Goal: Task Accomplishment & Management: Use online tool/utility

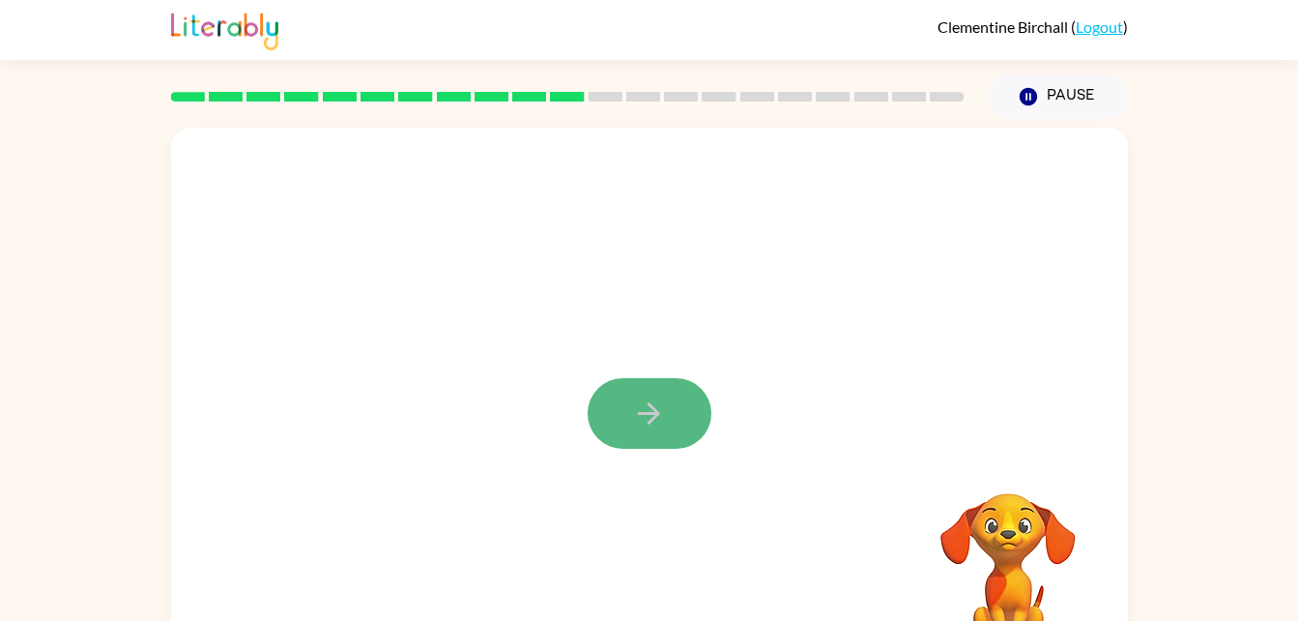
click at [612, 410] on button "button" at bounding box center [650, 413] width 124 height 71
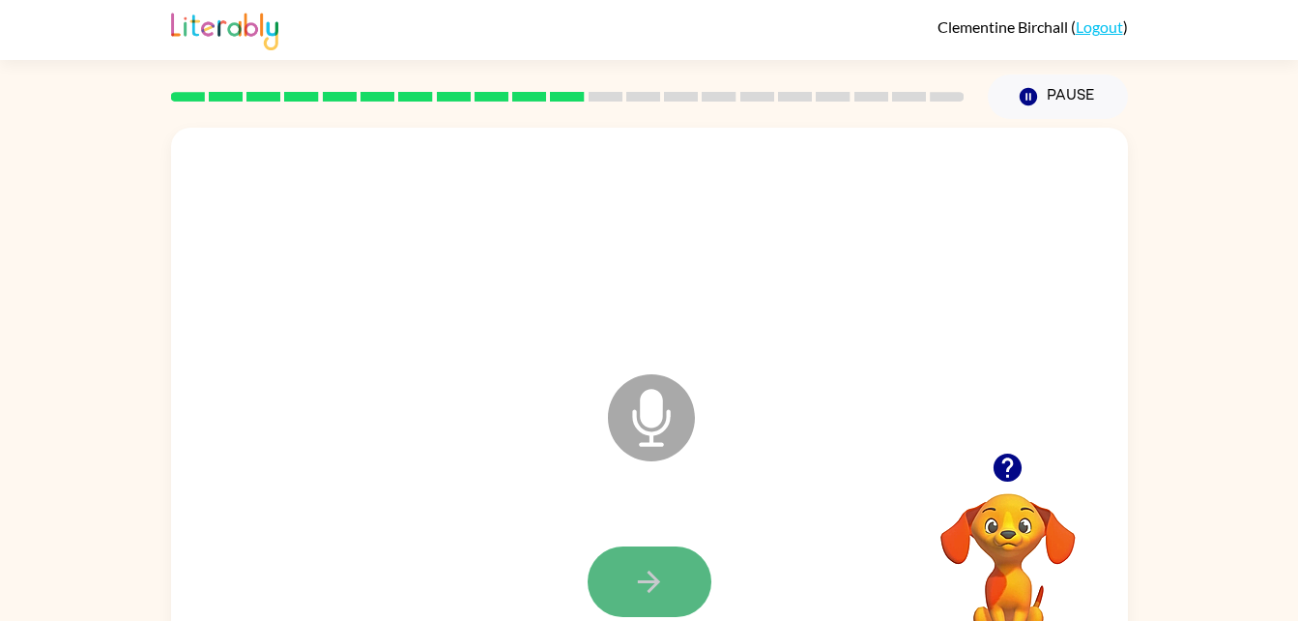
click at [693, 572] on button "button" at bounding box center [650, 581] width 124 height 71
click at [661, 572] on icon "button" at bounding box center [649, 582] width 34 height 34
click at [665, 573] on icon "button" at bounding box center [649, 582] width 34 height 34
click at [669, 578] on button "button" at bounding box center [650, 581] width 124 height 71
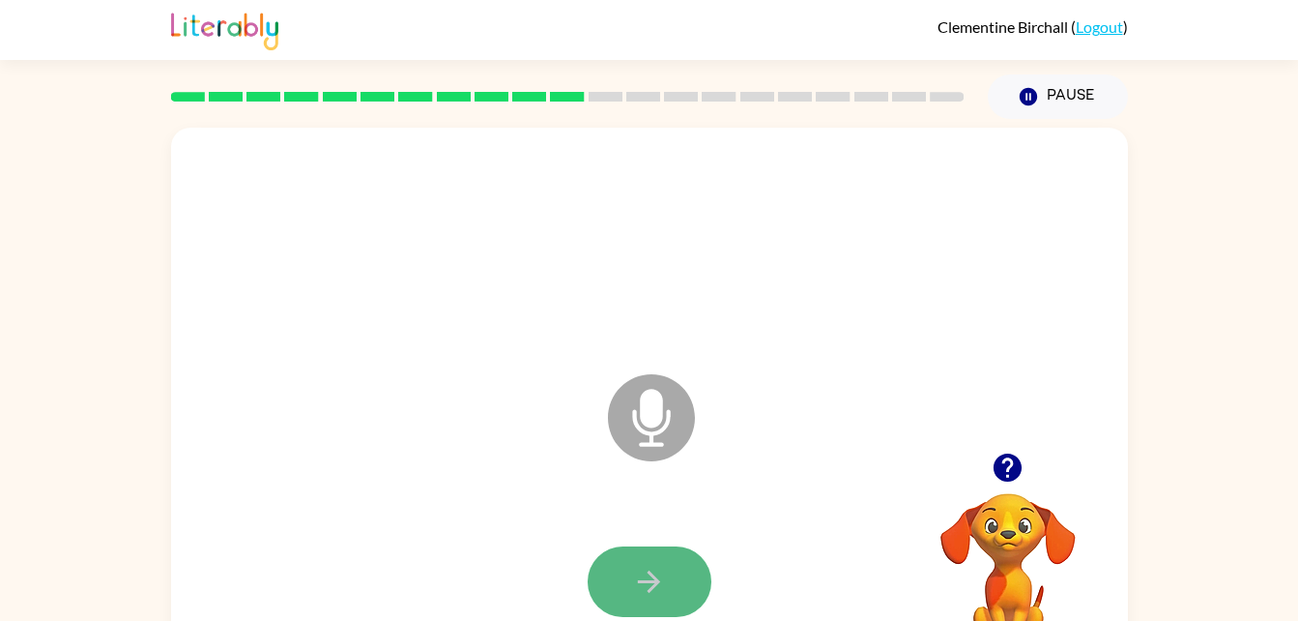
click at [671, 582] on button "button" at bounding box center [650, 581] width 124 height 71
click at [670, 582] on button "button" at bounding box center [650, 581] width 124 height 71
drag, startPoint x: 670, startPoint y: 582, endPoint x: 637, endPoint y: 582, distance: 32.9
click at [637, 582] on icon "button" at bounding box center [649, 582] width 34 height 34
click at [642, 586] on icon "button" at bounding box center [649, 582] width 34 height 34
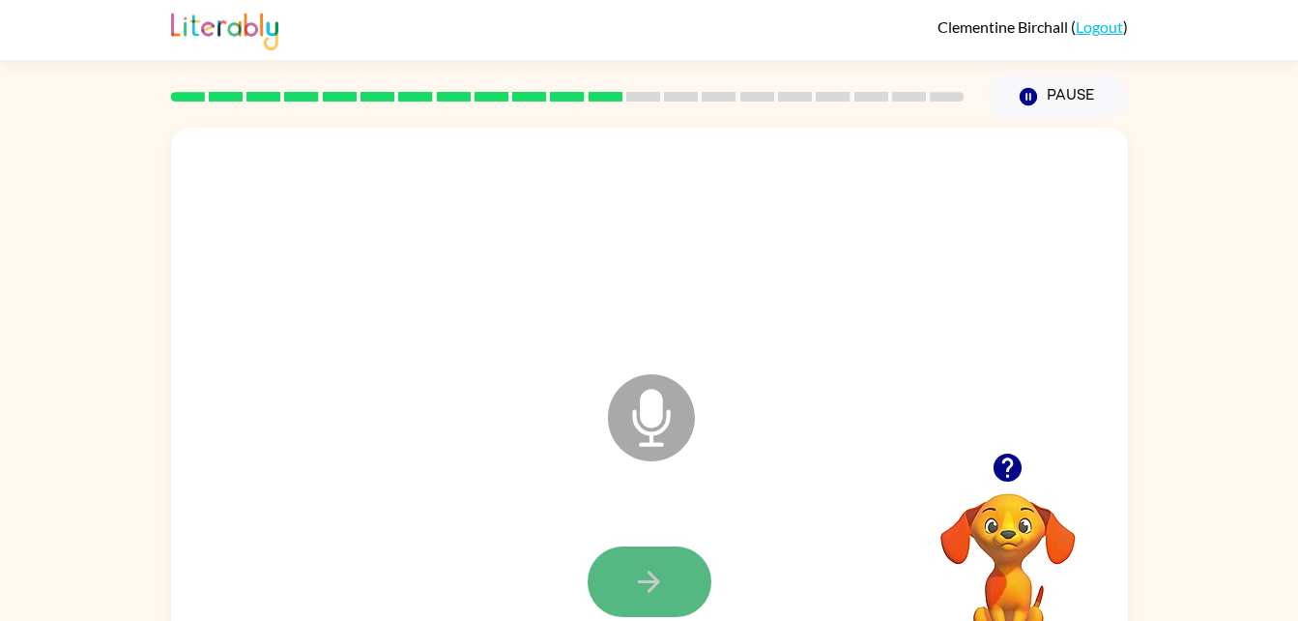
click at [693, 577] on button "button" at bounding box center [650, 581] width 124 height 71
drag, startPoint x: 693, startPoint y: 577, endPoint x: 646, endPoint y: 584, distance: 47.9
click at [646, 584] on icon "button" at bounding box center [649, 582] width 34 height 34
drag, startPoint x: 646, startPoint y: 584, endPoint x: 621, endPoint y: 577, distance: 26.0
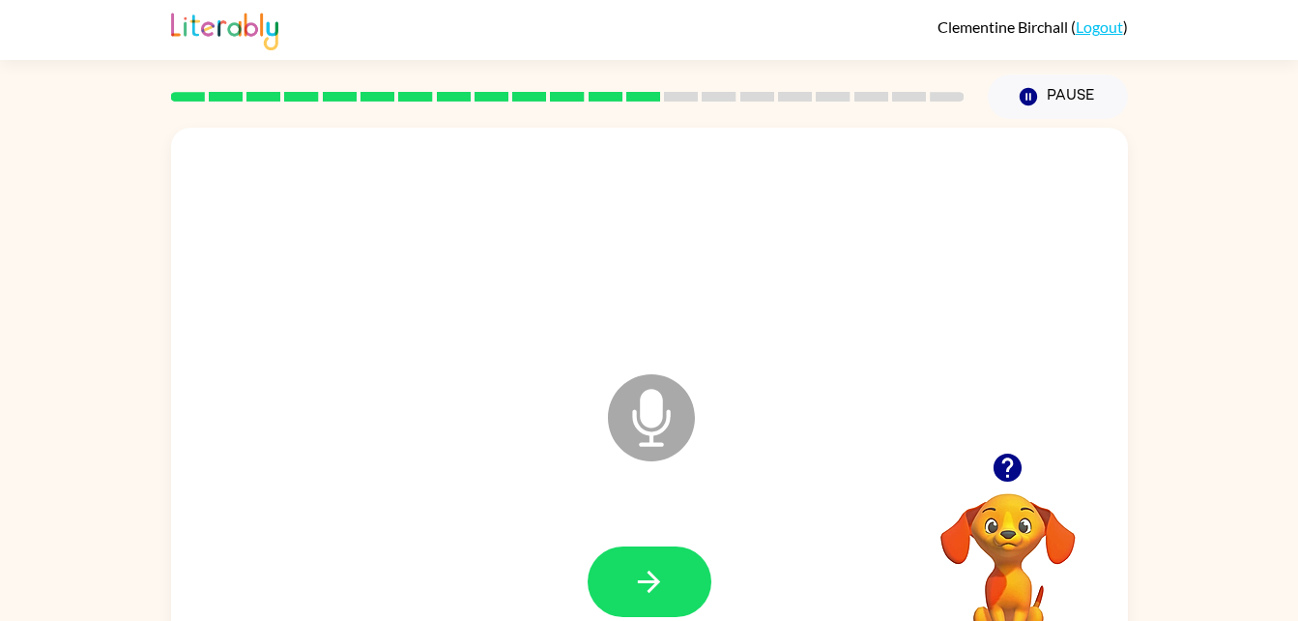
click at [621, 577] on button "button" at bounding box center [650, 581] width 124 height 71
click at [638, 586] on icon "button" at bounding box center [649, 582] width 34 height 34
click at [648, 583] on icon "button" at bounding box center [649, 582] width 34 height 34
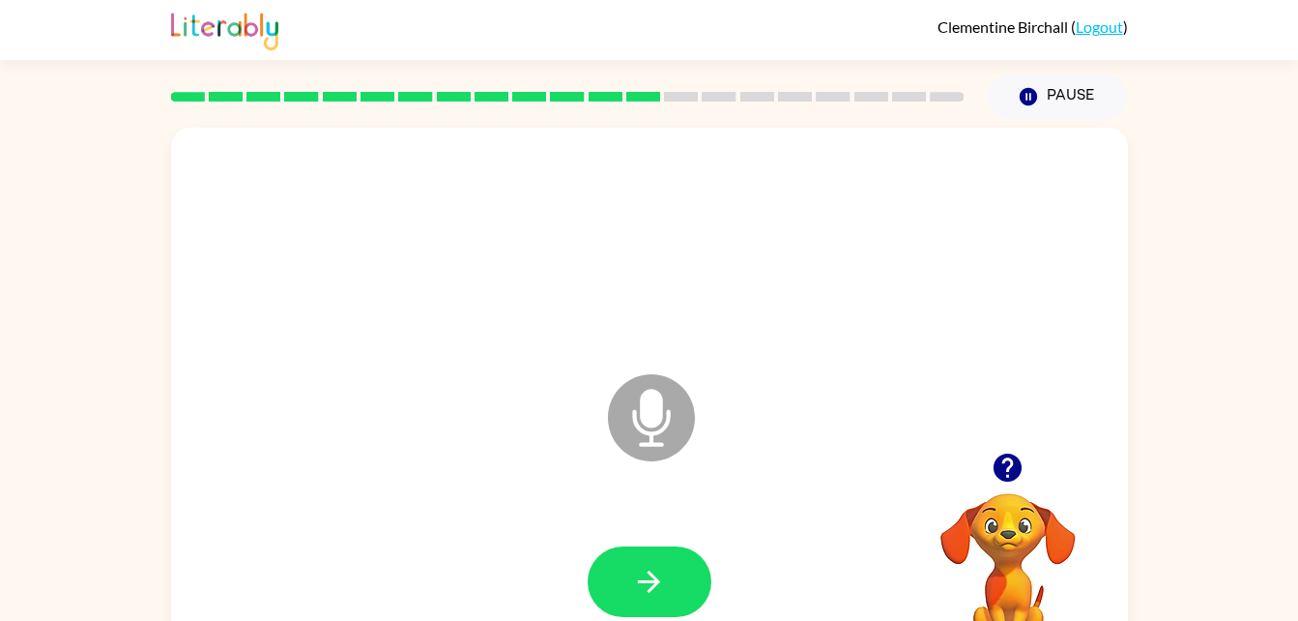
drag, startPoint x: 648, startPoint y: 583, endPoint x: 598, endPoint y: 582, distance: 49.3
click at [598, 582] on button "button" at bounding box center [650, 581] width 124 height 71
click at [600, 584] on button "button" at bounding box center [650, 581] width 124 height 71
click at [613, 589] on button "button" at bounding box center [650, 581] width 124 height 71
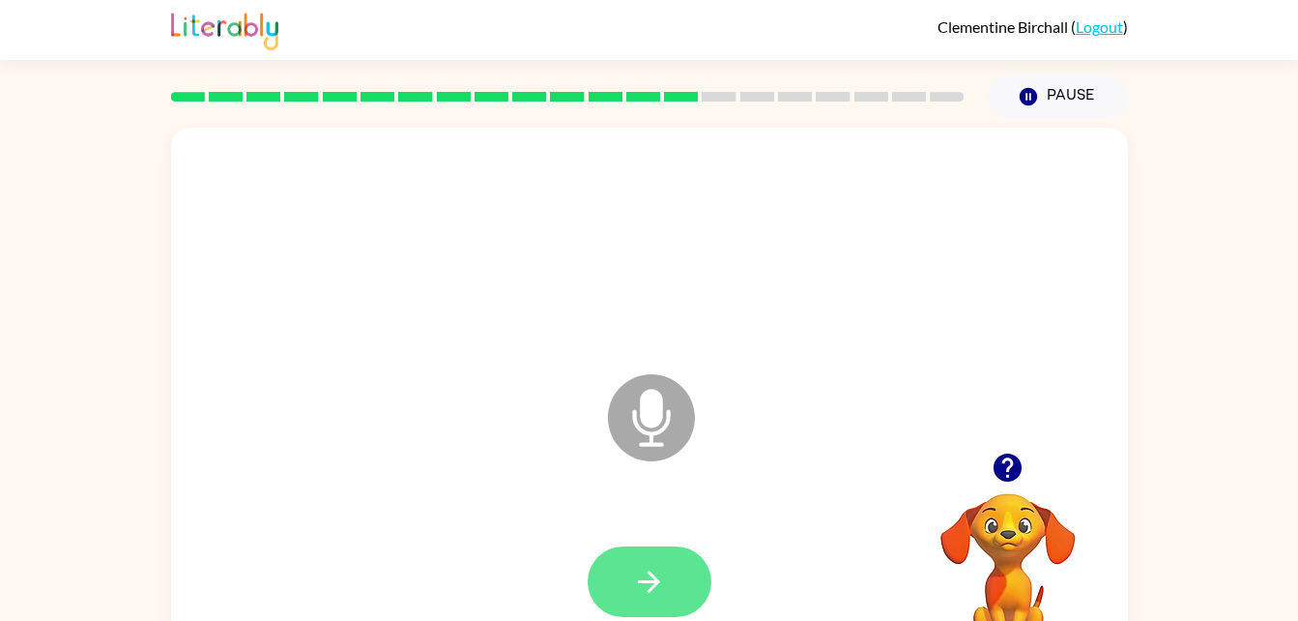
click at [660, 602] on button "button" at bounding box center [650, 581] width 124 height 71
click at [675, 585] on button "button" at bounding box center [650, 581] width 124 height 71
click at [654, 601] on button "button" at bounding box center [650, 581] width 124 height 71
click at [657, 562] on button "button" at bounding box center [650, 581] width 124 height 71
click at [636, 554] on button "button" at bounding box center [650, 581] width 124 height 71
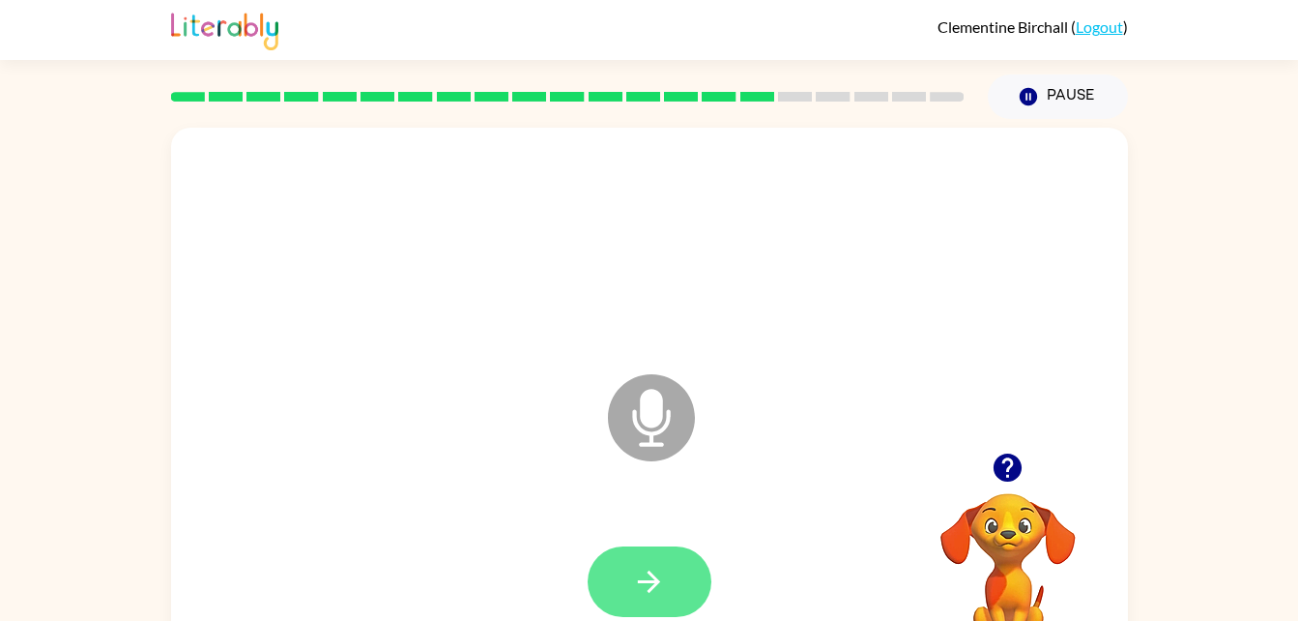
click at [637, 567] on icon "button" at bounding box center [649, 582] width 34 height 34
click at [673, 547] on button "button" at bounding box center [650, 581] width 124 height 71
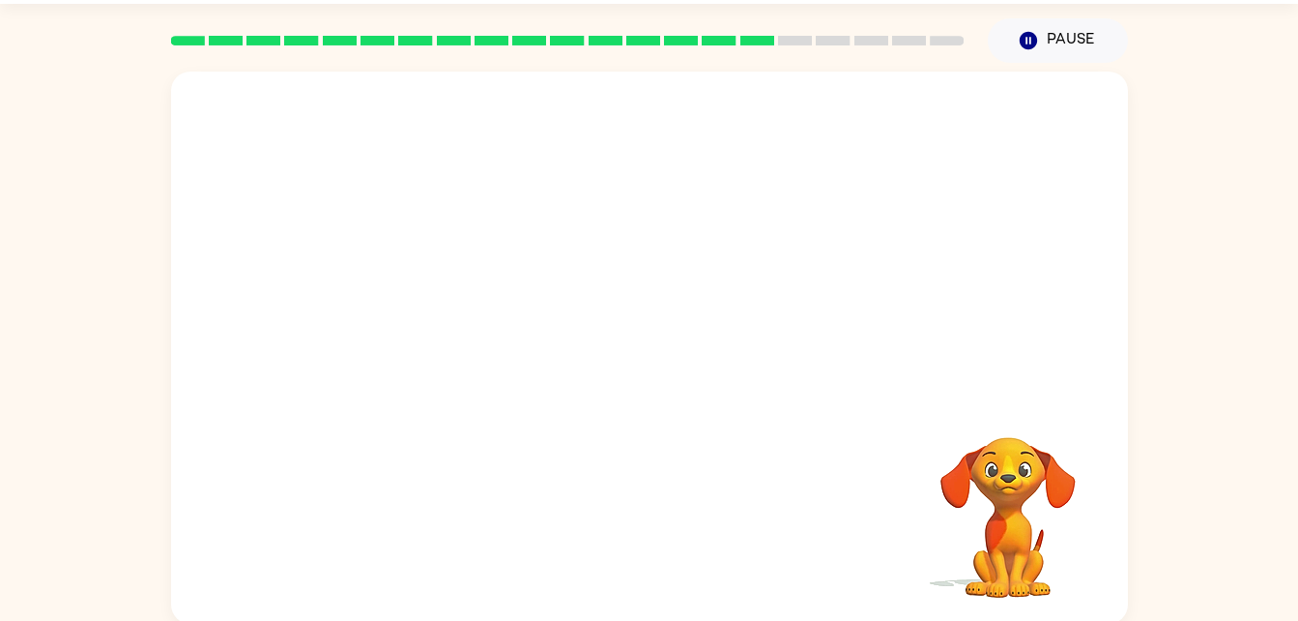
scroll to position [59, 0]
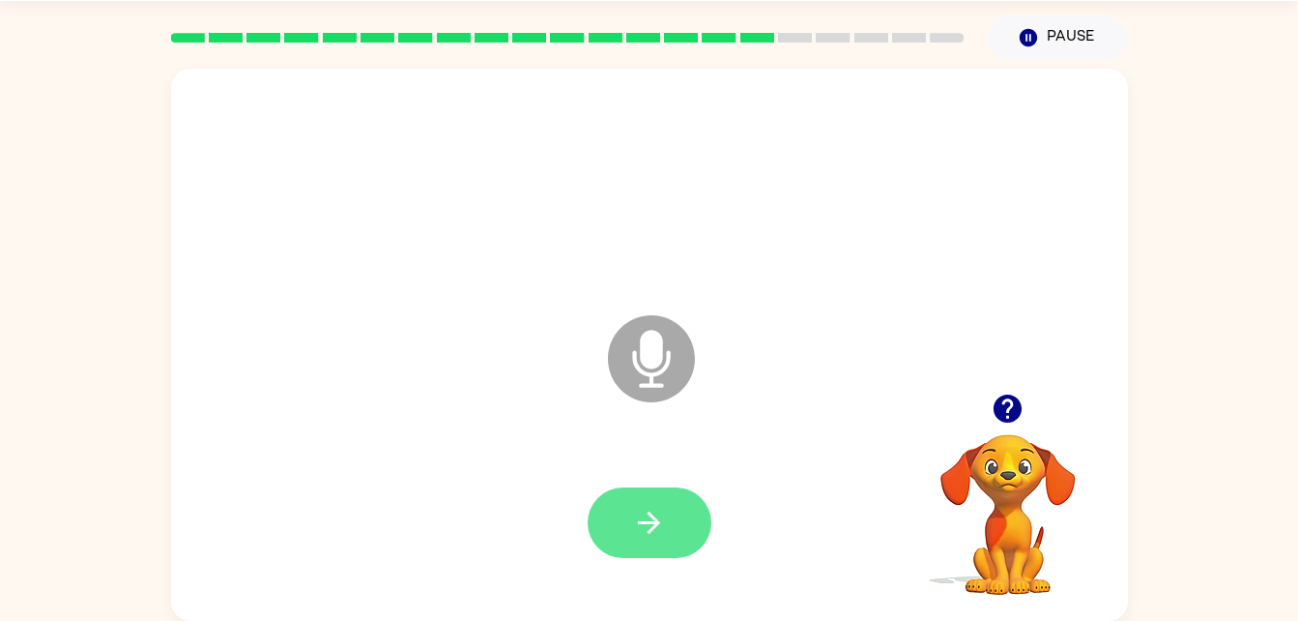
click at [627, 524] on button "button" at bounding box center [650, 522] width 124 height 71
click at [654, 504] on button "button" at bounding box center [650, 522] width 124 height 71
click at [654, 525] on icon "button" at bounding box center [649, 523] width 34 height 34
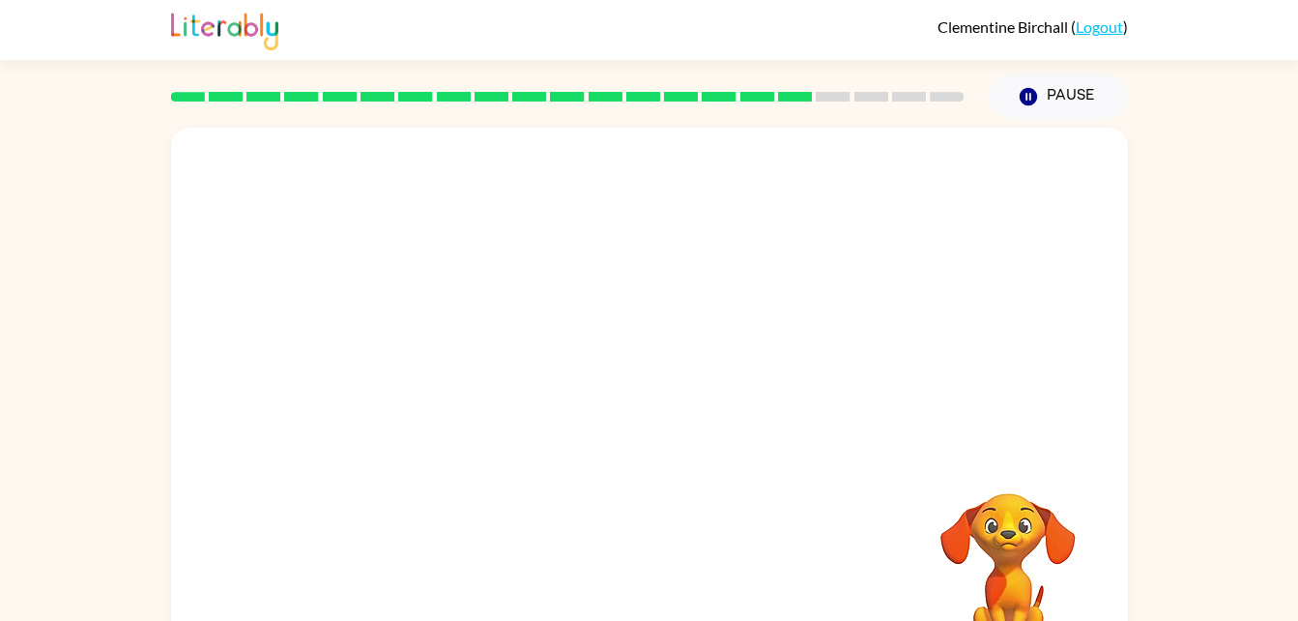
scroll to position [39, 0]
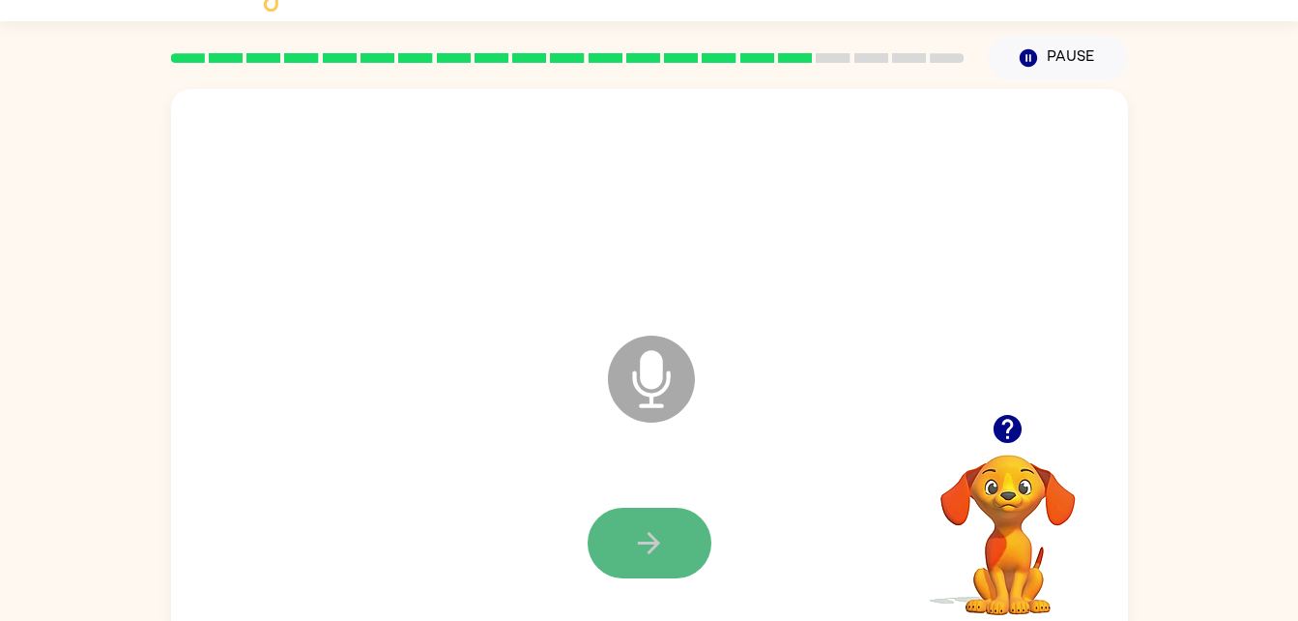
click at [703, 555] on button "button" at bounding box center [650, 543] width 124 height 71
click at [628, 595] on div at bounding box center [649, 543] width 918 height 159
click at [662, 559] on icon "button" at bounding box center [649, 543] width 34 height 34
click at [656, 489] on div at bounding box center [649, 543] width 918 height 159
click at [650, 536] on icon "button" at bounding box center [649, 543] width 22 height 22
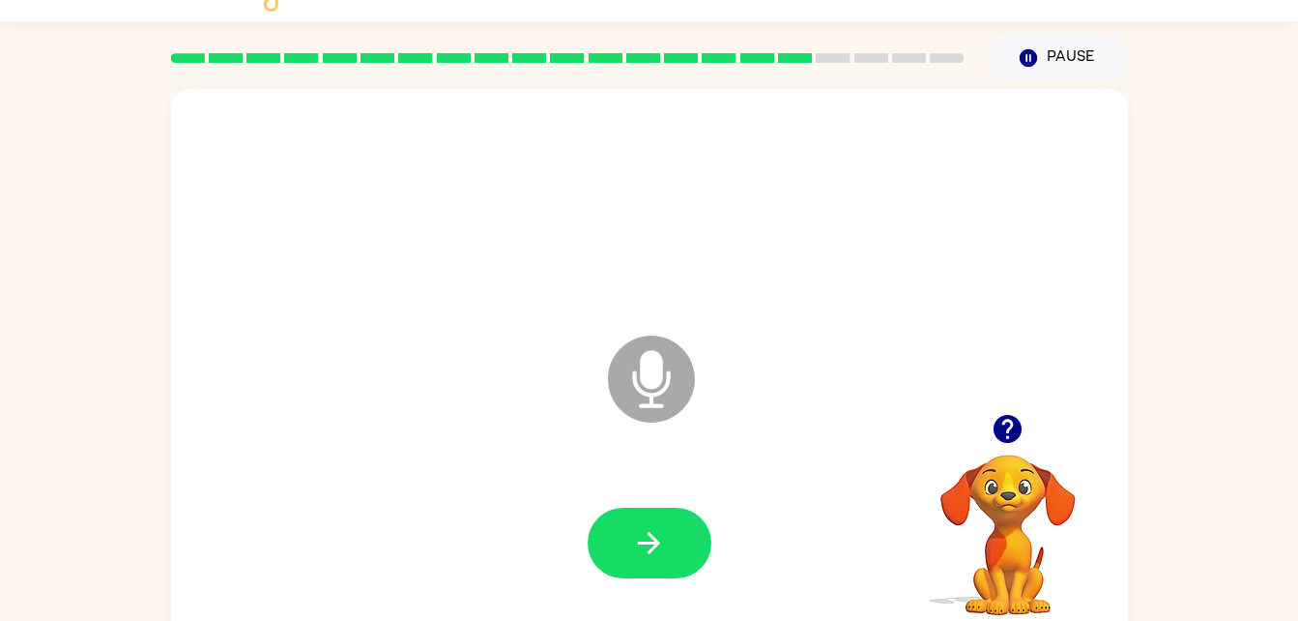
click at [675, 492] on div at bounding box center [649, 543] width 918 height 159
click at [642, 542] on icon "button" at bounding box center [649, 543] width 22 height 22
click at [684, 536] on button "button" at bounding box center [650, 543] width 124 height 71
click at [714, 595] on div at bounding box center [649, 543] width 918 height 159
click at [648, 555] on icon "button" at bounding box center [649, 543] width 34 height 34
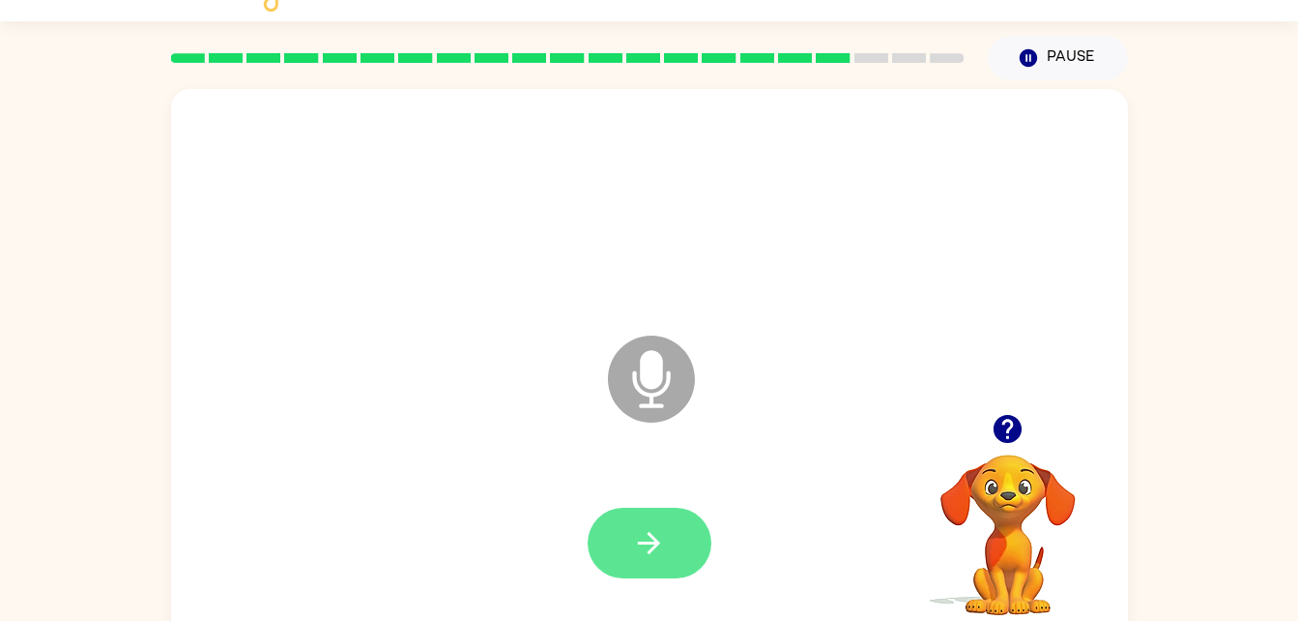
click at [652, 526] on icon "button" at bounding box center [649, 543] width 34 height 34
click at [635, 518] on button "button" at bounding box center [650, 543] width 124 height 71
click at [657, 520] on button "button" at bounding box center [650, 543] width 124 height 71
click at [662, 523] on button "button" at bounding box center [650, 543] width 124 height 71
click at [667, 532] on button "button" at bounding box center [650, 543] width 124 height 71
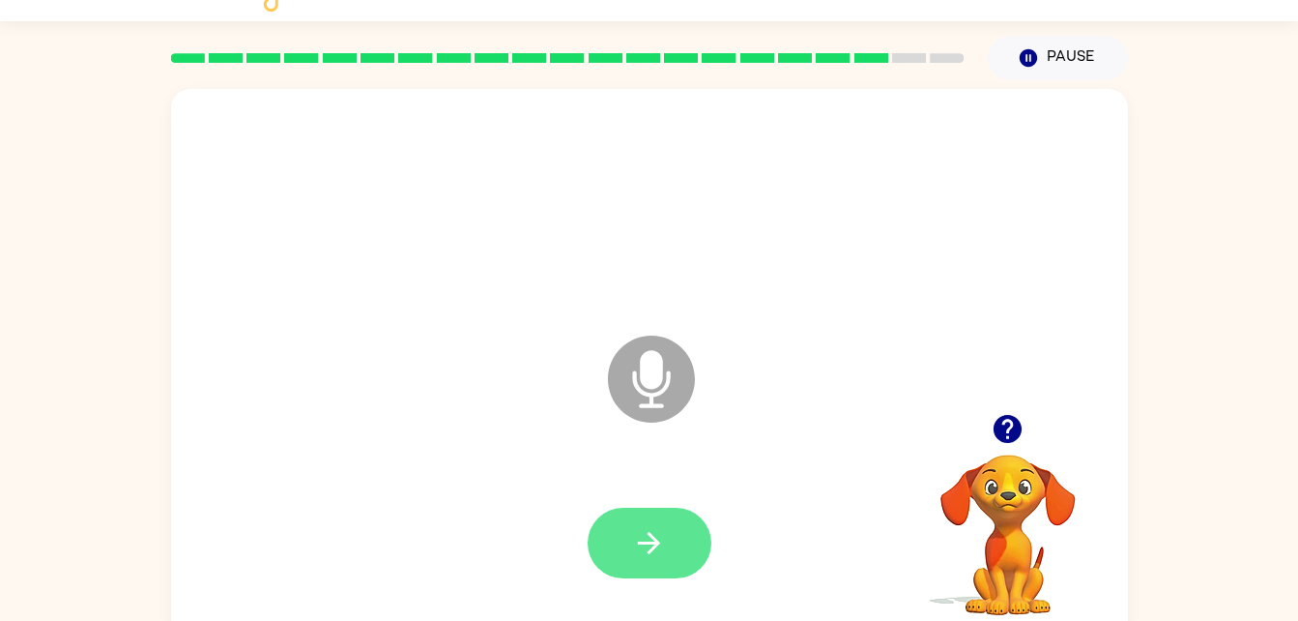
click at [641, 566] on button "button" at bounding box center [650, 543] width 124 height 71
click at [644, 511] on button "button" at bounding box center [650, 543] width 124 height 71
click at [628, 576] on button "button" at bounding box center [650, 543] width 124 height 71
click at [659, 542] on icon "button" at bounding box center [649, 543] width 22 height 22
click at [673, 533] on button "button" at bounding box center [650, 543] width 124 height 71
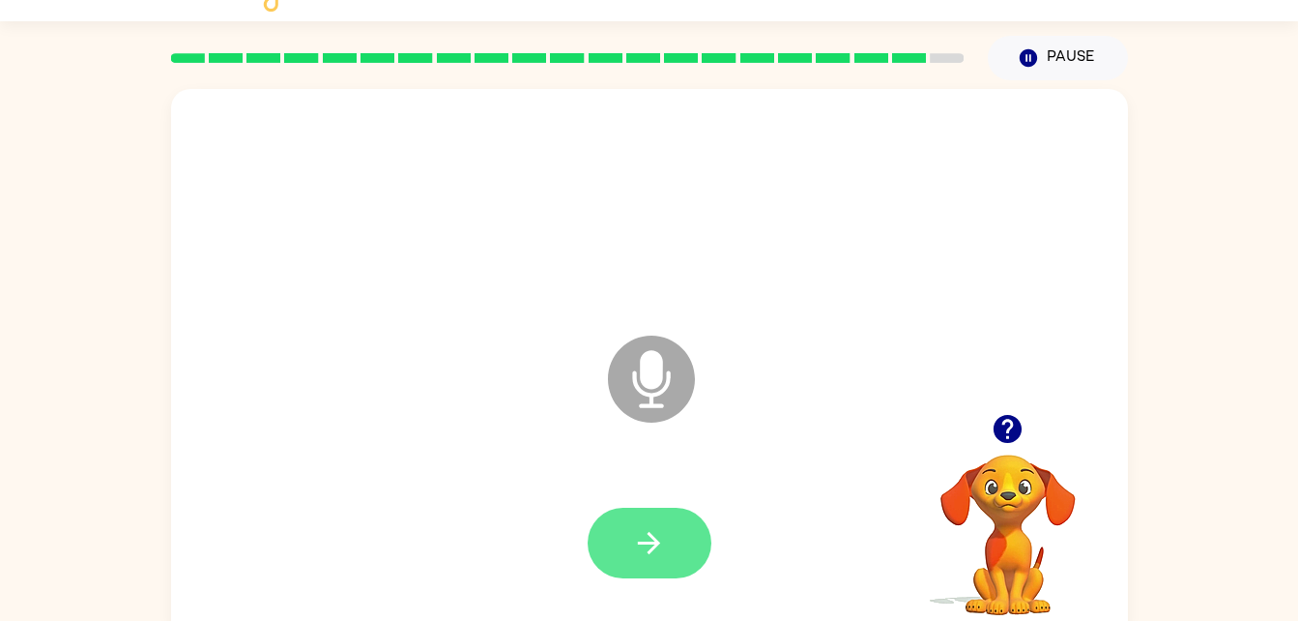
click at [665, 532] on icon "button" at bounding box center [649, 543] width 34 height 34
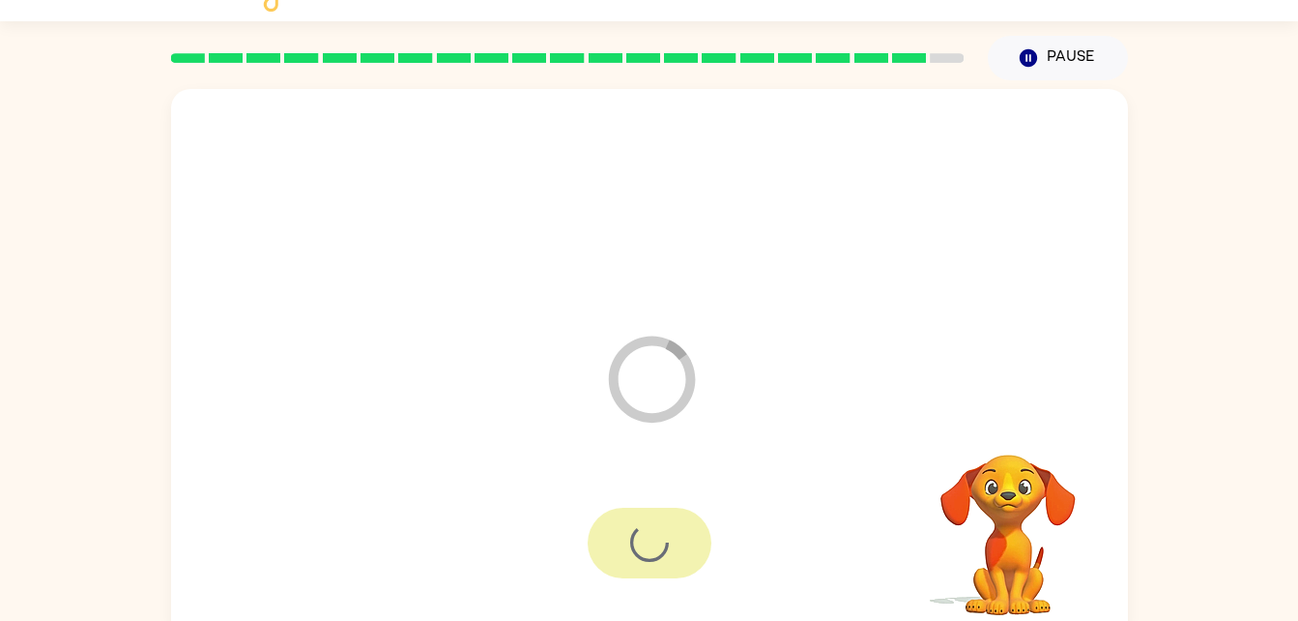
scroll to position [24, 0]
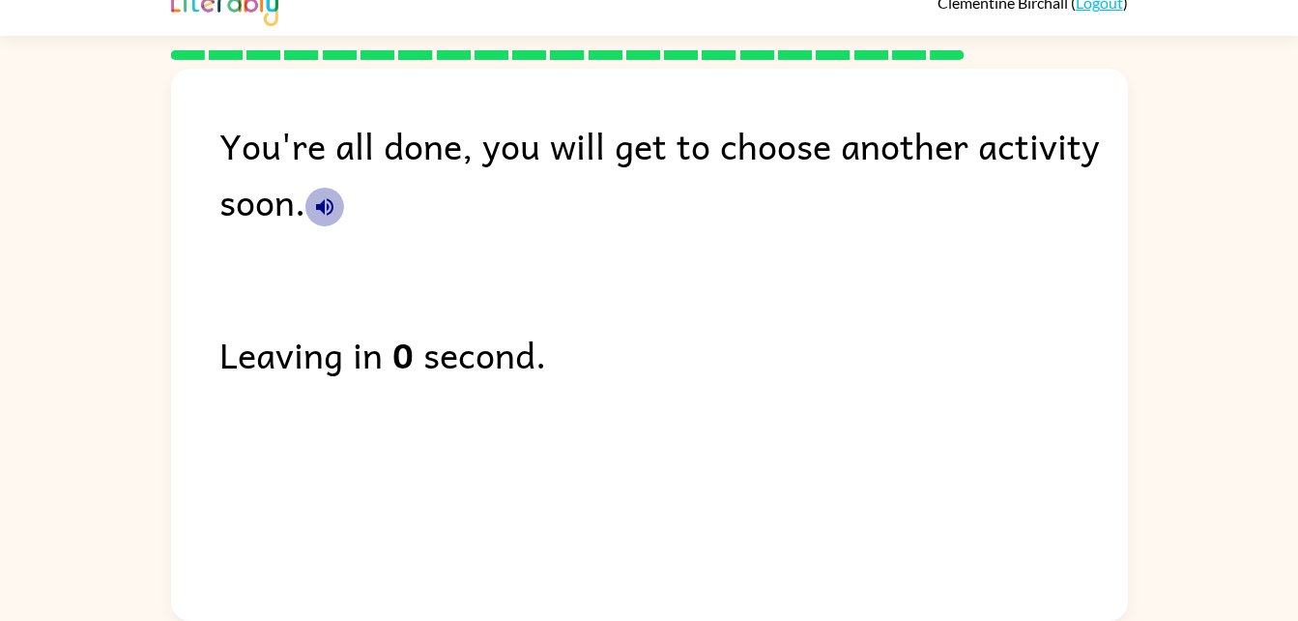
click at [331, 211] on icon "button" at bounding box center [324, 206] width 17 height 17
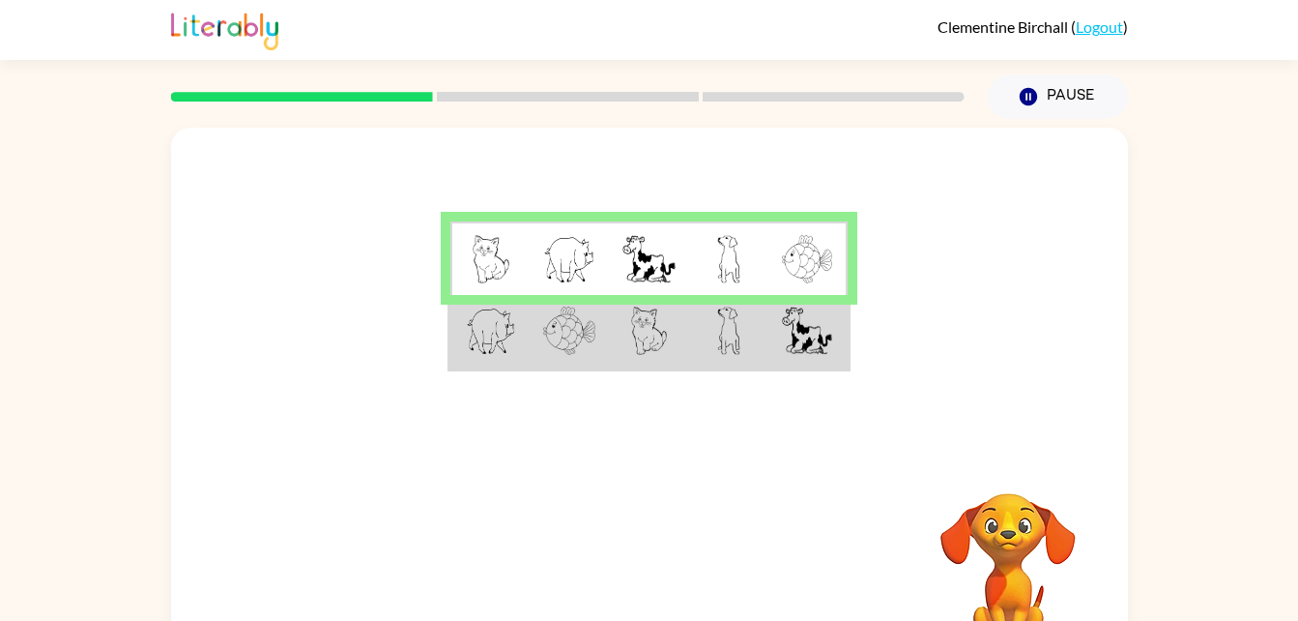
click at [668, 332] on td at bounding box center [648, 332] width 79 height 74
drag, startPoint x: 855, startPoint y: 286, endPoint x: 833, endPoint y: 429, distance: 144.7
click at [833, 429] on div at bounding box center [649, 290] width 957 height 325
click at [800, 343] on img at bounding box center [807, 330] width 50 height 48
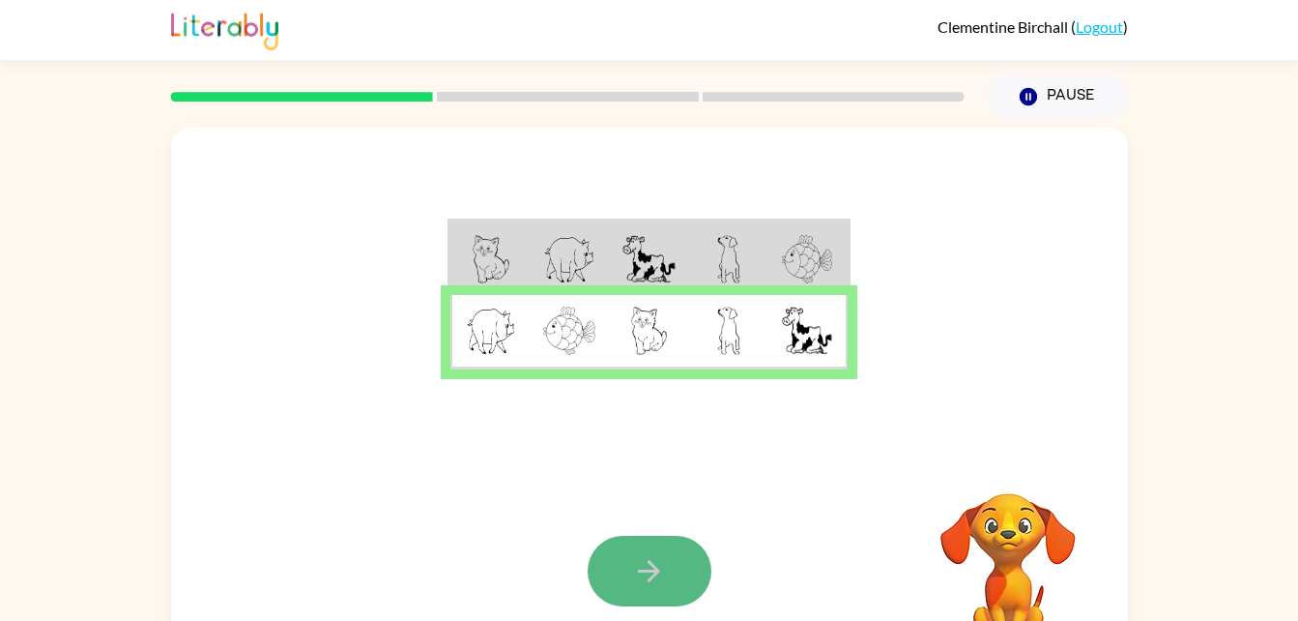
click at [634, 576] on icon "button" at bounding box center [649, 571] width 34 height 34
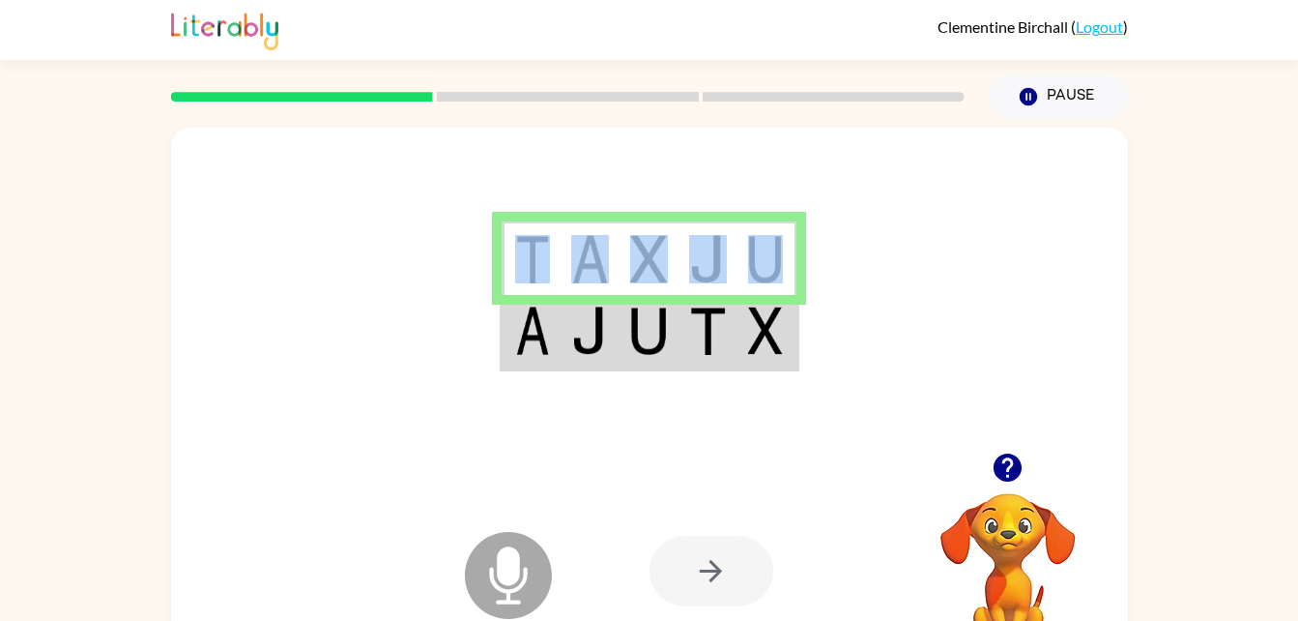
drag, startPoint x: 799, startPoint y: 292, endPoint x: 805, endPoint y: 355, distance: 63.2
click at [805, 355] on div at bounding box center [649, 290] width 957 height 325
drag, startPoint x: 805, startPoint y: 355, endPoint x: 688, endPoint y: 336, distance: 118.4
click at [688, 336] on td at bounding box center [708, 332] width 59 height 74
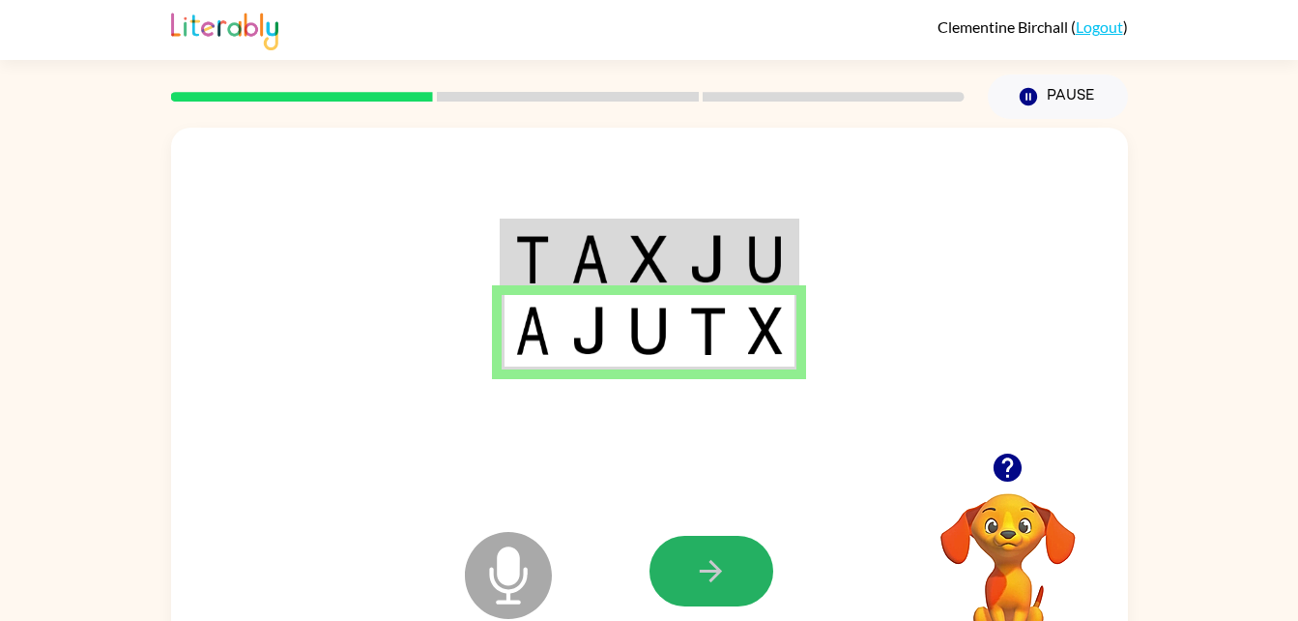
click at [709, 583] on icon "button" at bounding box center [711, 571] width 34 height 34
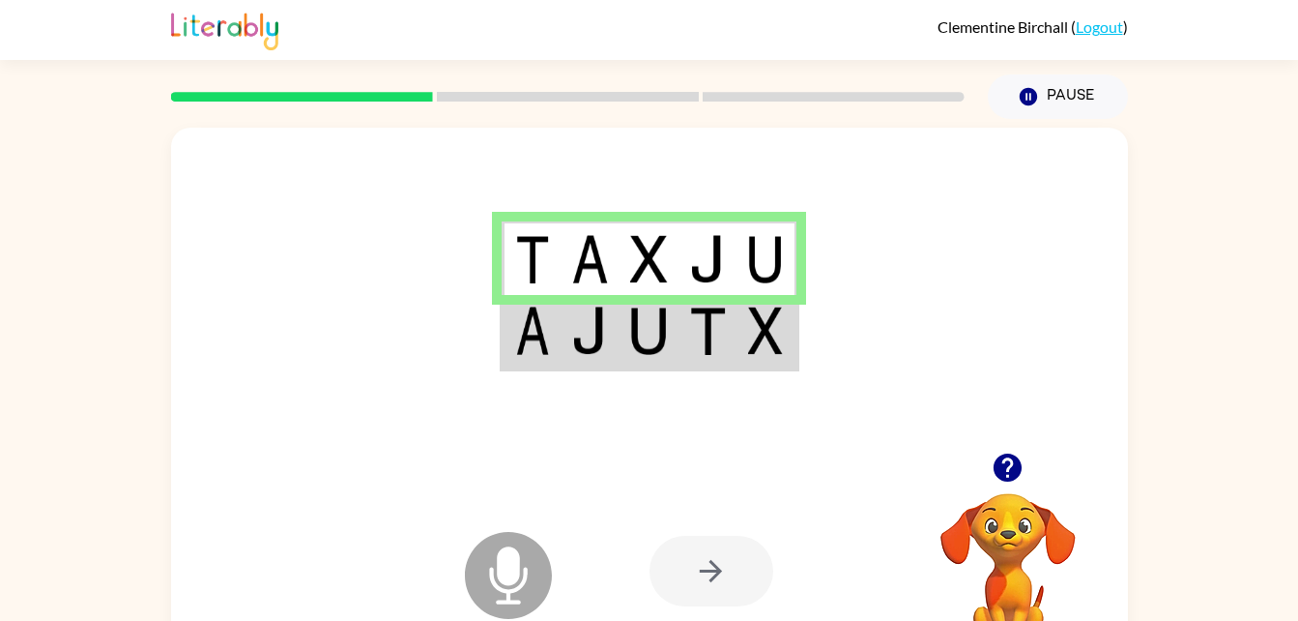
click at [636, 273] on img at bounding box center [648, 259] width 37 height 48
click at [734, 292] on td at bounding box center [708, 258] width 59 height 74
click at [698, 578] on div at bounding box center [712, 571] width 124 height 71
click at [1016, 566] on video "Your browser must support playing .mp4 files to use Literably. Please try using…" at bounding box center [1008, 559] width 193 height 193
drag, startPoint x: 957, startPoint y: 498, endPoint x: 803, endPoint y: 355, distance: 210.0
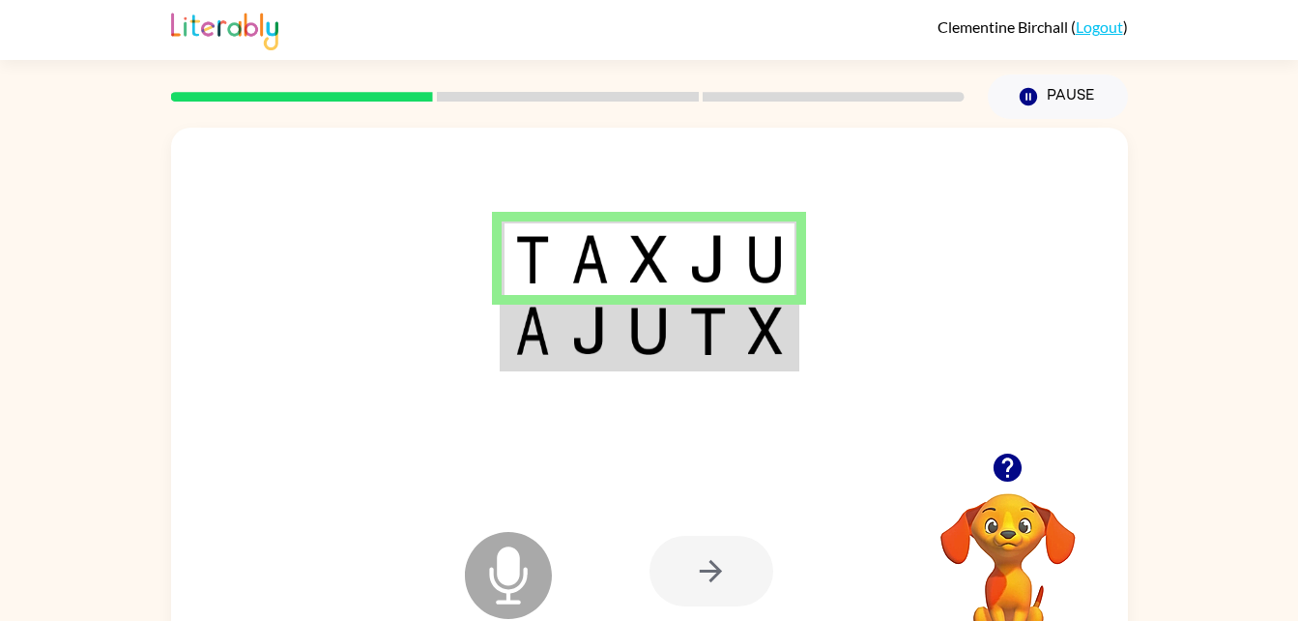
click at [827, 459] on div "Microphone The Microphone is here when it is your turn to talk Your browser mus…" at bounding box center [649, 404] width 957 height 552
click at [505, 556] on icon "Microphone The Microphone is here when it is your turn to talk" at bounding box center [605, 599] width 290 height 145
click at [734, 555] on div at bounding box center [712, 571] width 124 height 71
click at [1006, 532] on video "Your browser must support playing .mp4 files to use Literably. Please try using…" at bounding box center [1008, 559] width 193 height 193
click at [1009, 474] on icon "button" at bounding box center [1008, 467] width 28 height 28
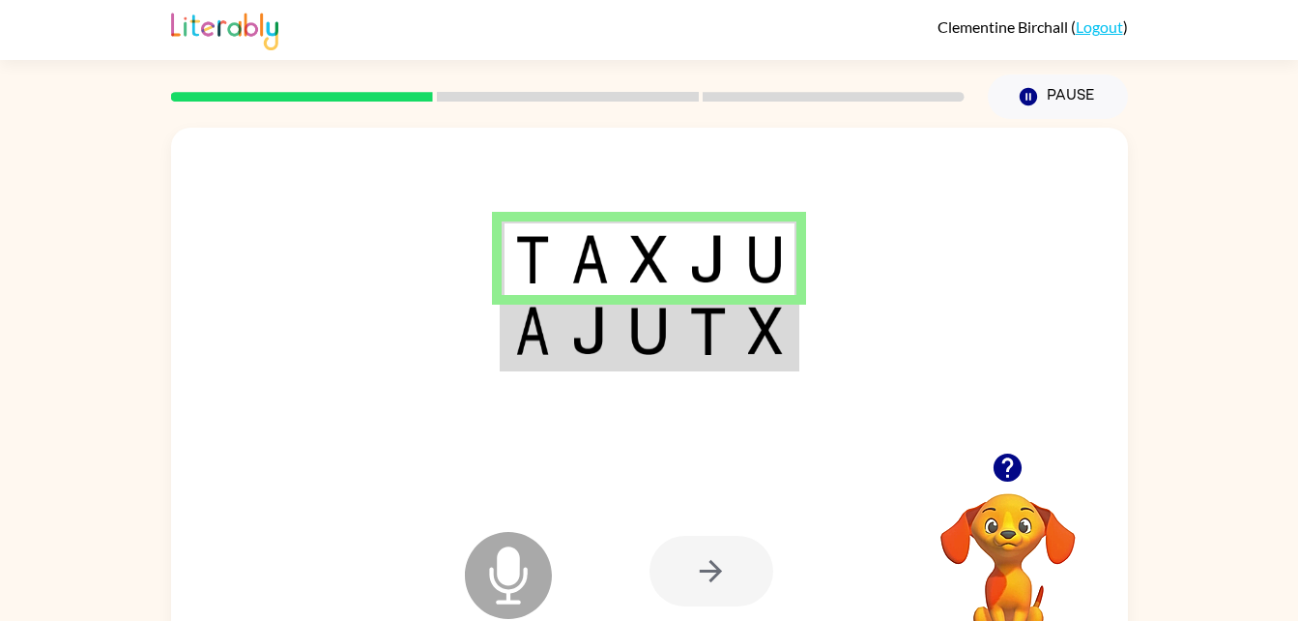
click at [614, 326] on td at bounding box center [590, 332] width 59 height 74
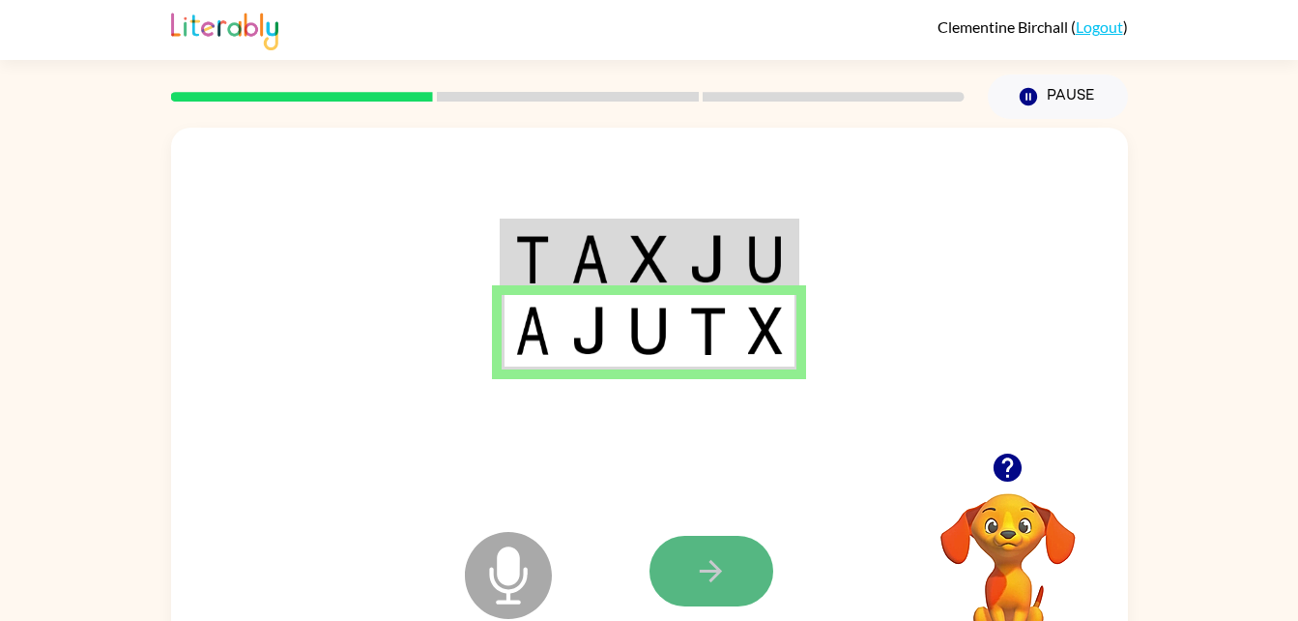
click at [687, 577] on button "button" at bounding box center [712, 571] width 124 height 71
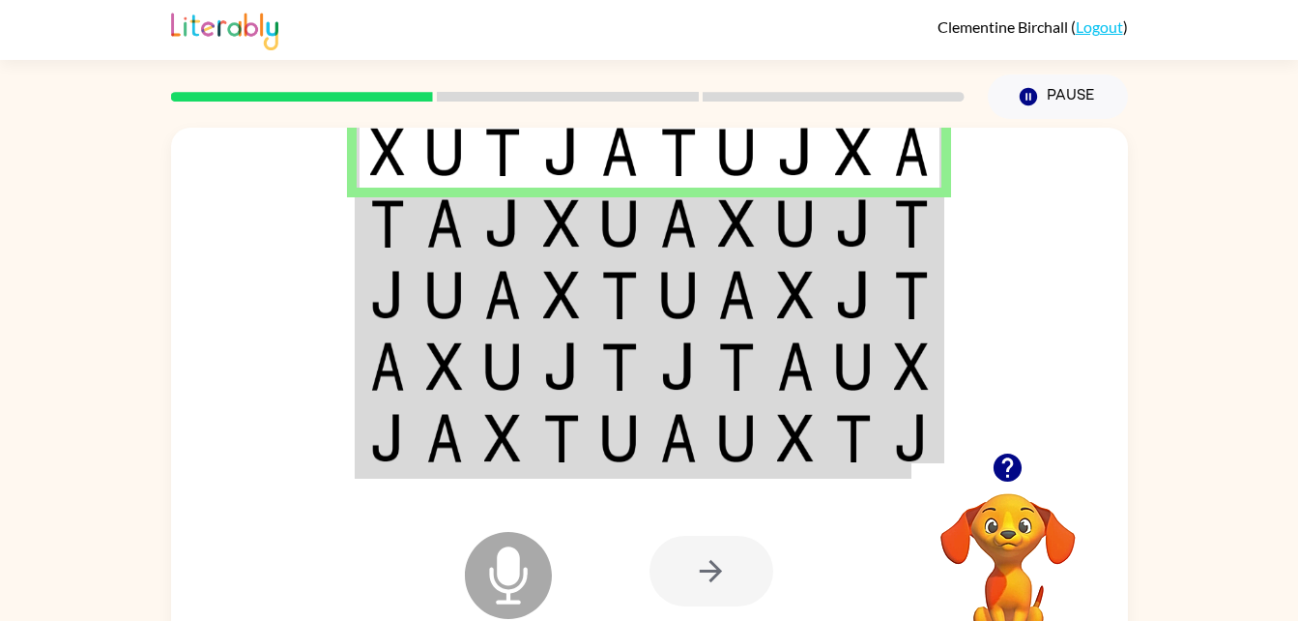
click at [647, 217] on td at bounding box center [620, 224] width 59 height 72
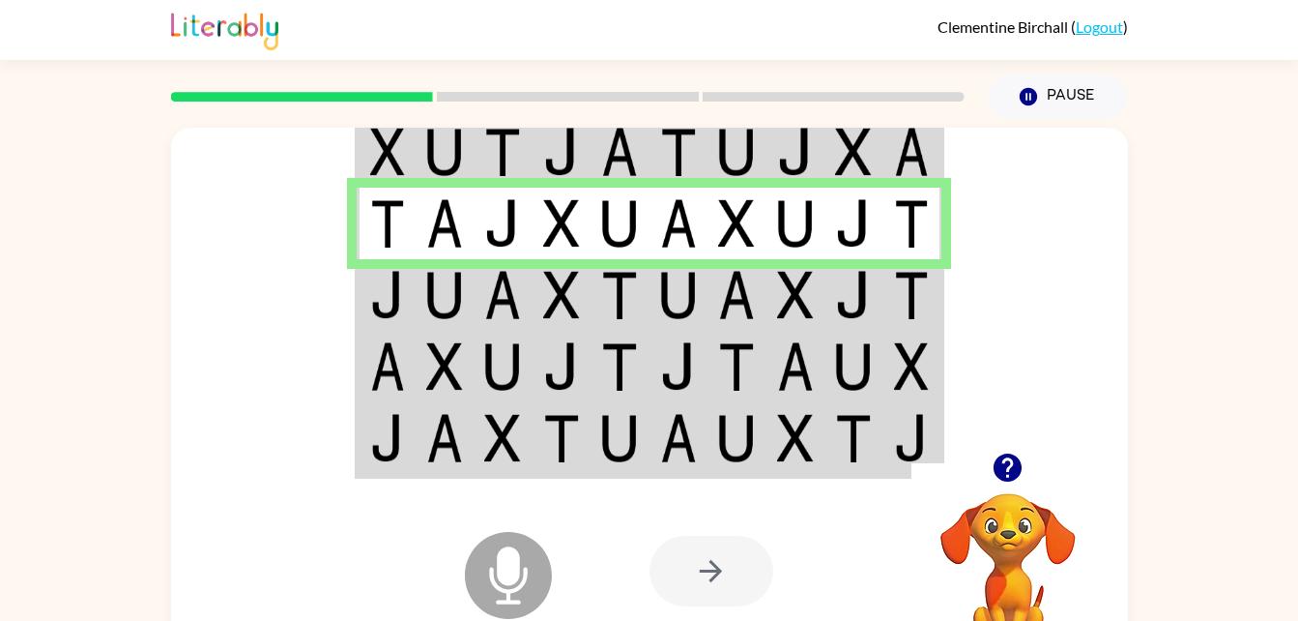
click at [539, 297] on td at bounding box center [562, 295] width 59 height 72
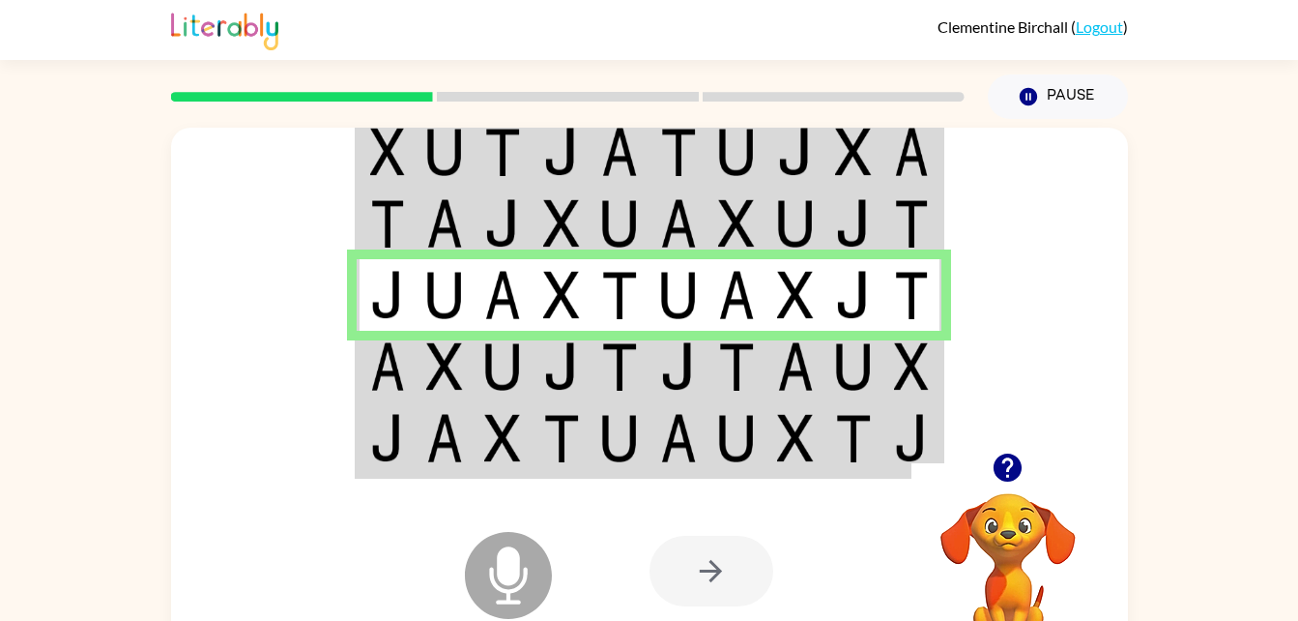
click at [561, 384] on img at bounding box center [561, 366] width 37 height 48
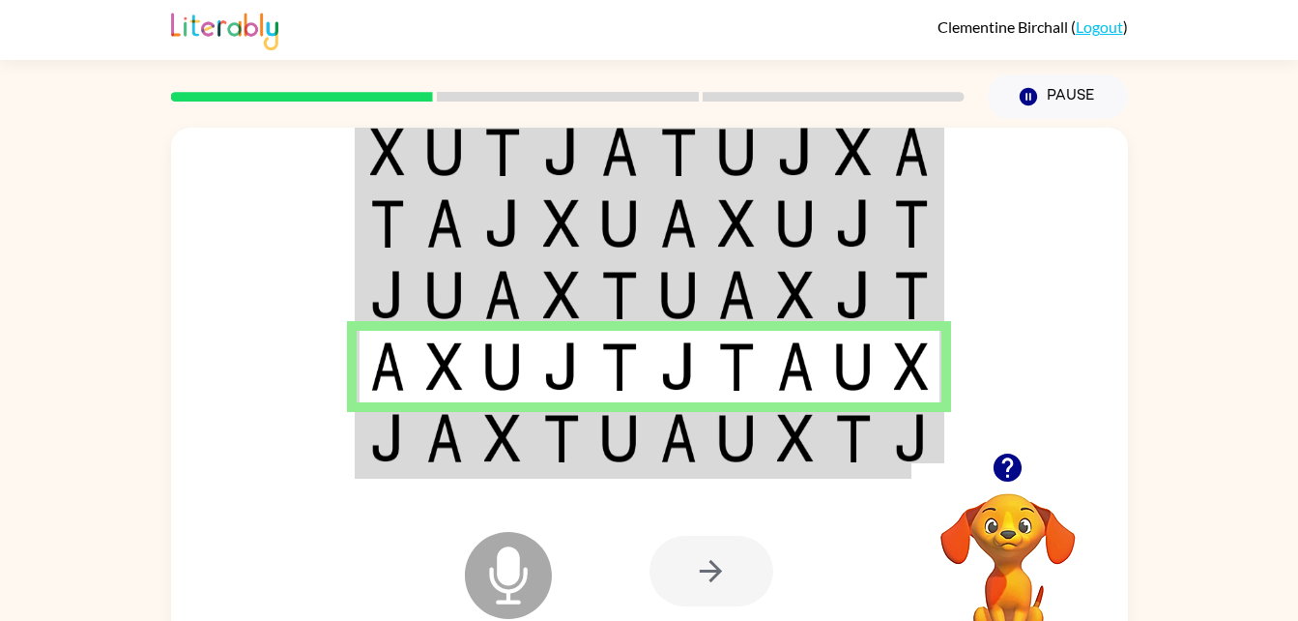
click at [788, 436] on img at bounding box center [795, 438] width 37 height 48
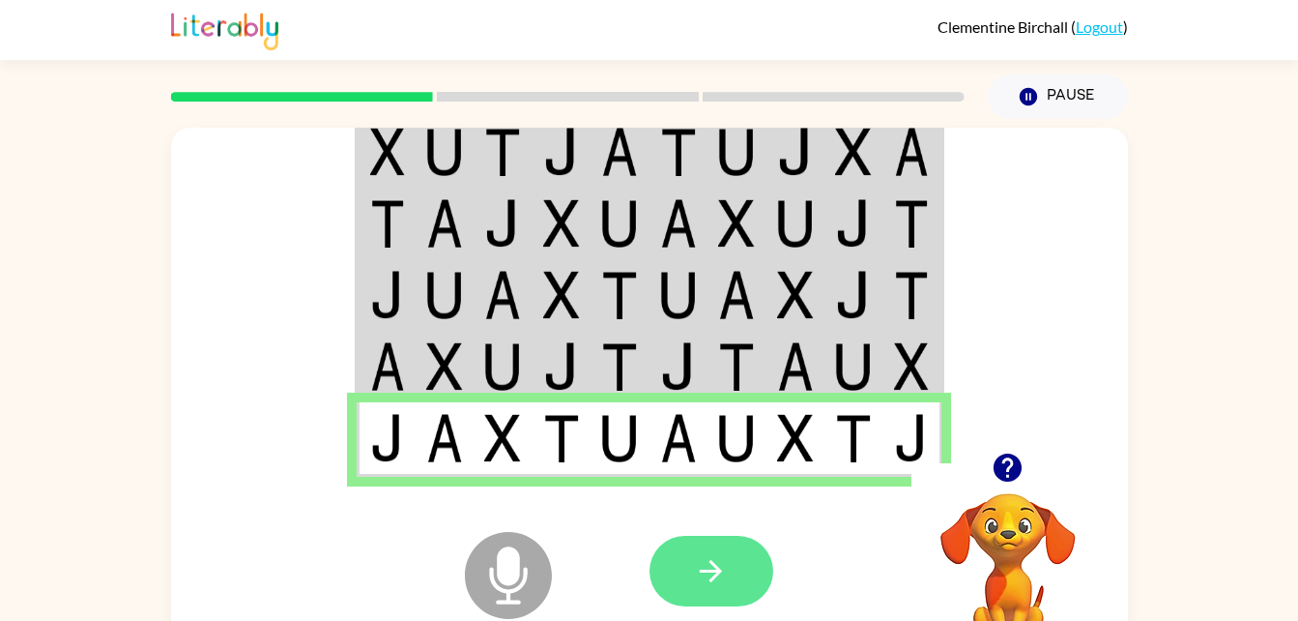
click at [746, 581] on button "button" at bounding box center [712, 571] width 124 height 71
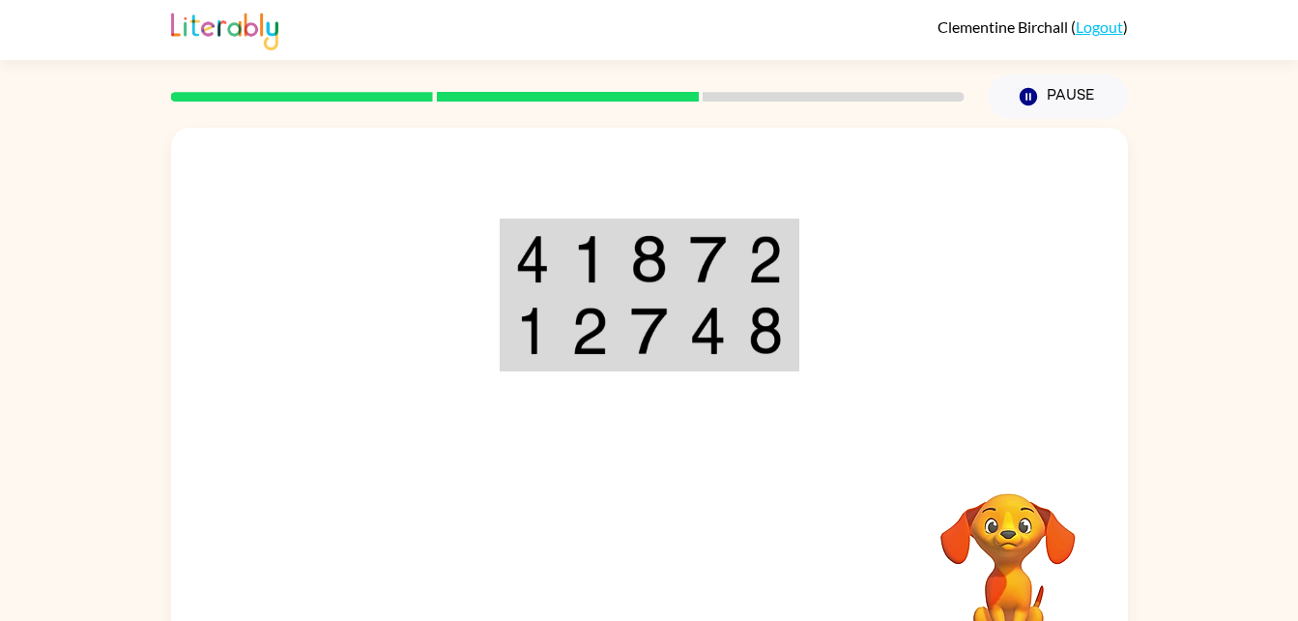
click at [746, 581] on div at bounding box center [792, 571] width 285 height 218
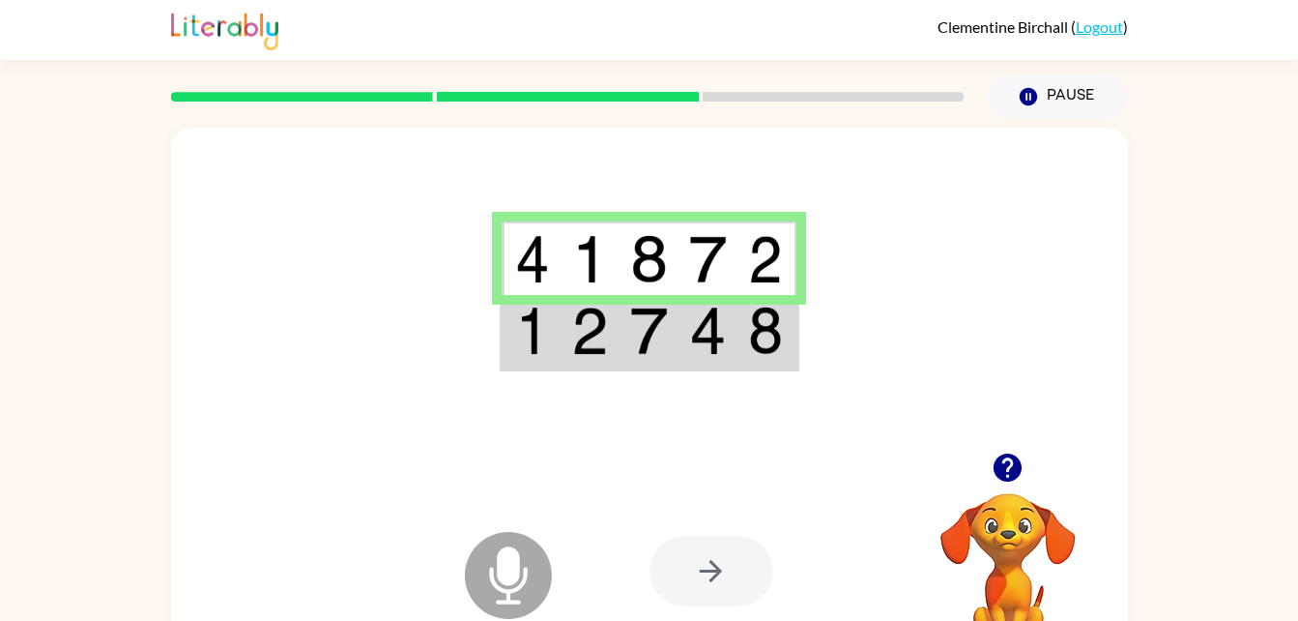
click at [640, 356] on td at bounding box center [649, 332] width 59 height 74
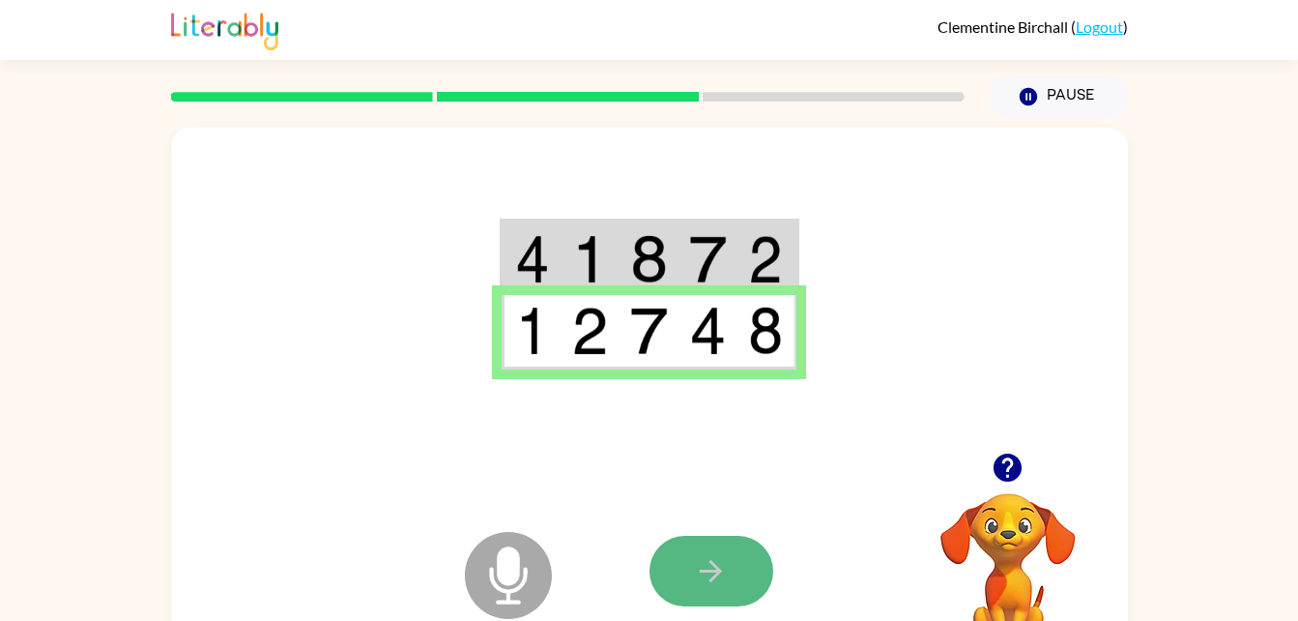
click at [733, 570] on button "button" at bounding box center [712, 571] width 124 height 71
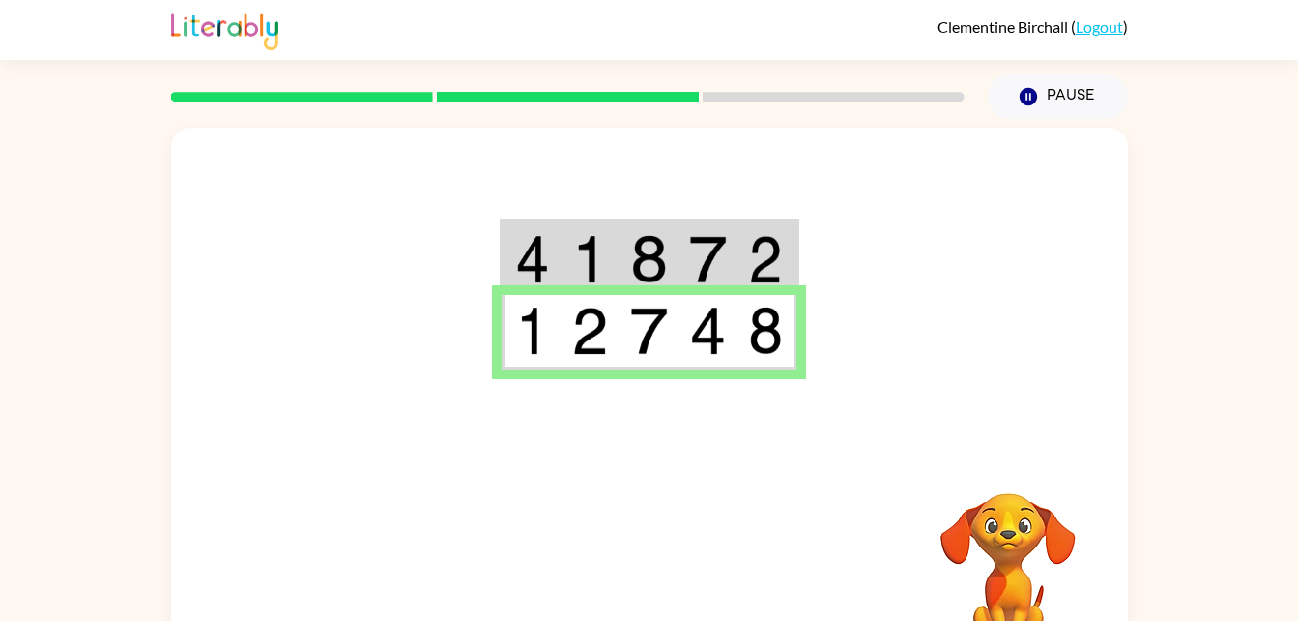
click at [570, 232] on td at bounding box center [590, 258] width 59 height 74
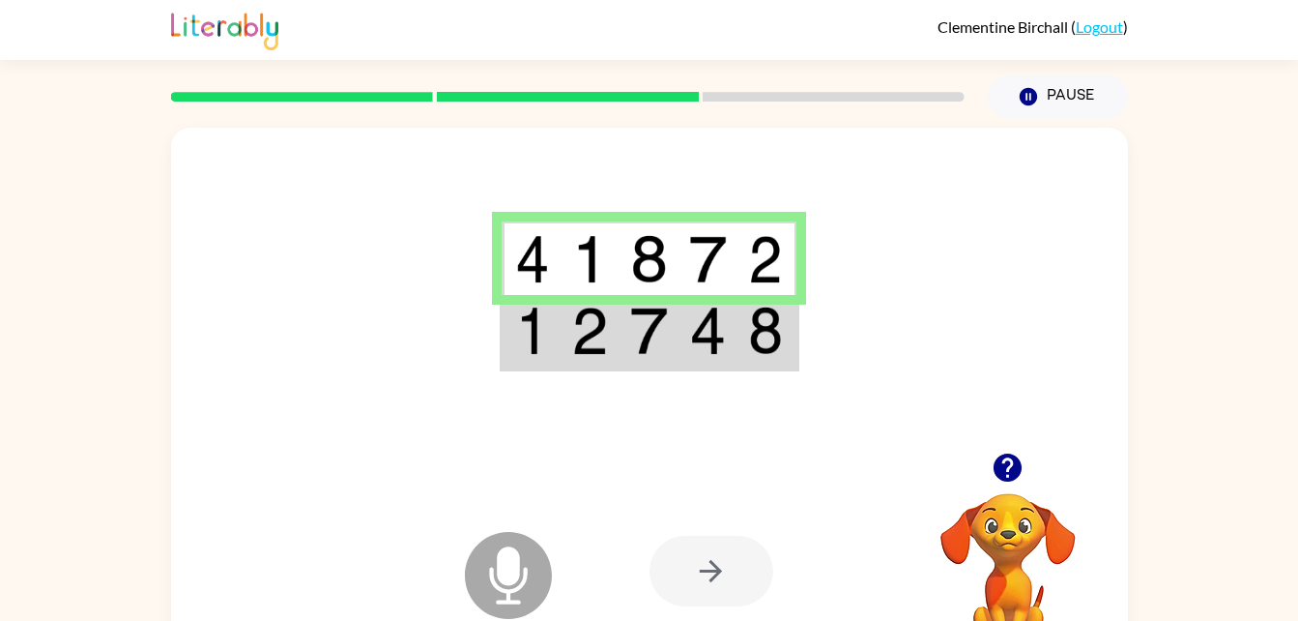
click at [624, 342] on td at bounding box center [649, 332] width 59 height 74
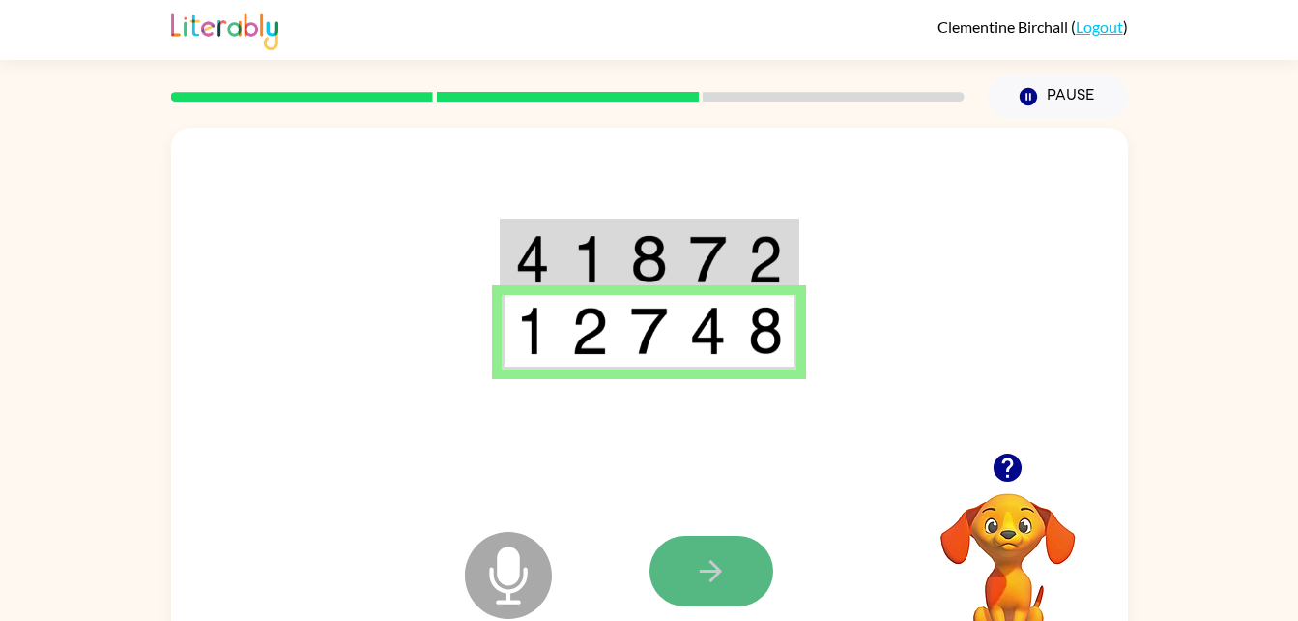
click at [737, 554] on button "button" at bounding box center [712, 571] width 124 height 71
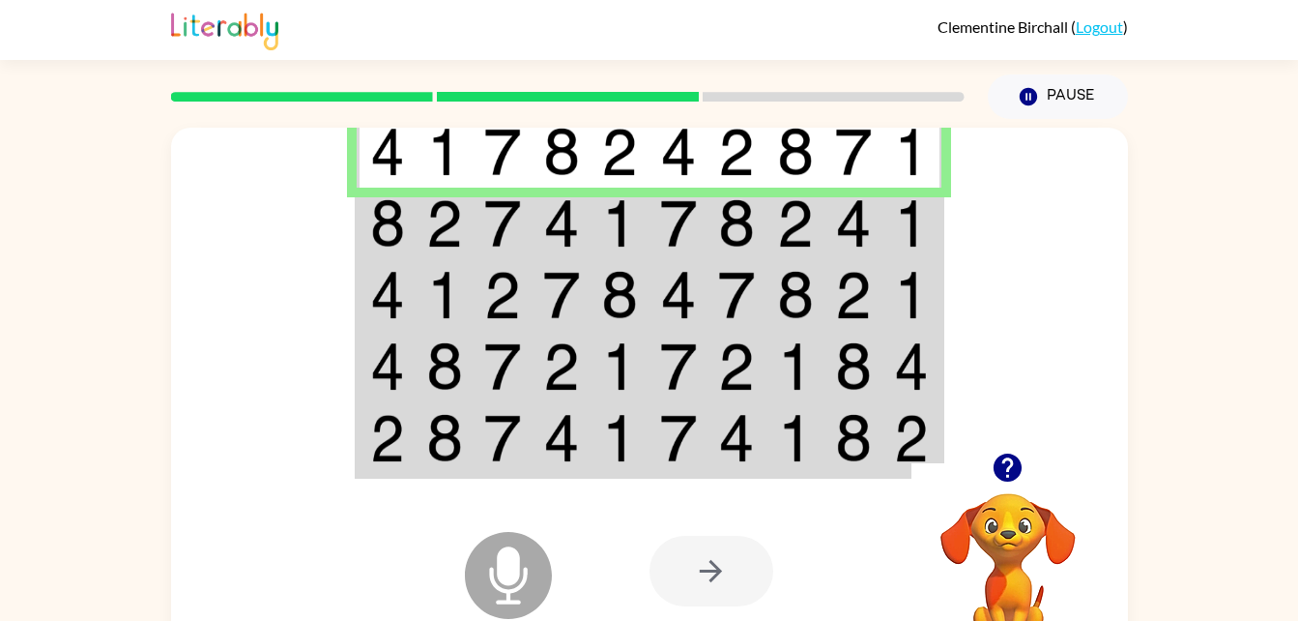
click at [624, 213] on img at bounding box center [619, 223] width 37 height 48
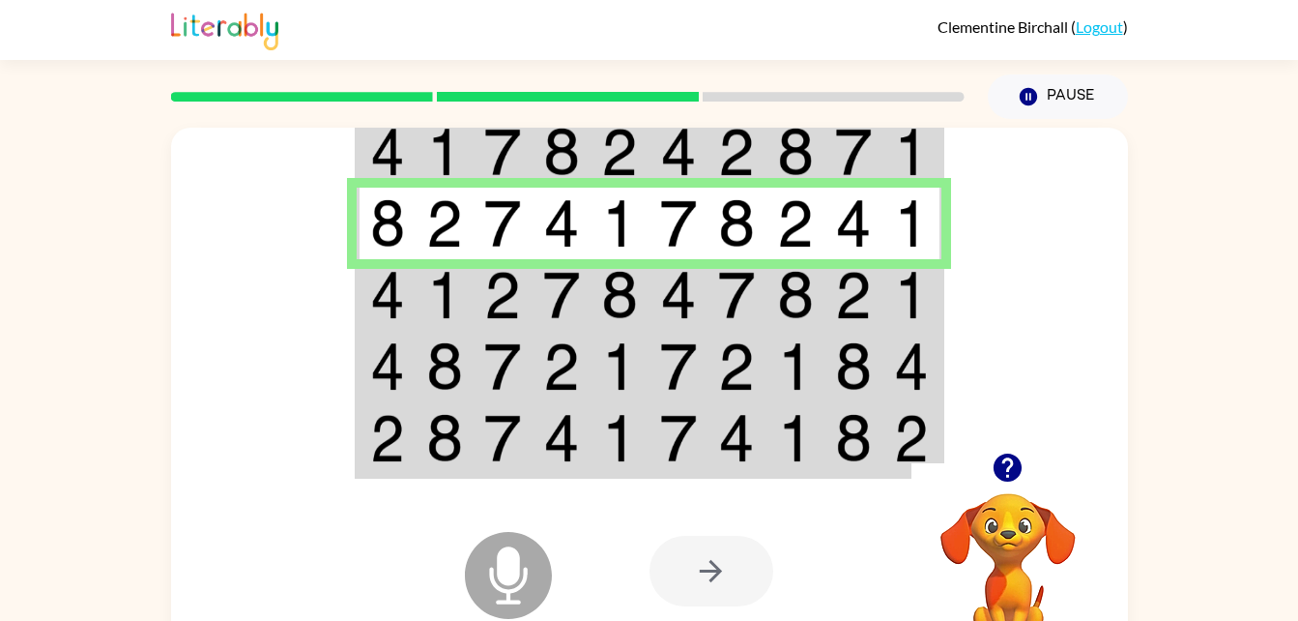
click at [889, 289] on td at bounding box center [913, 295] width 59 height 72
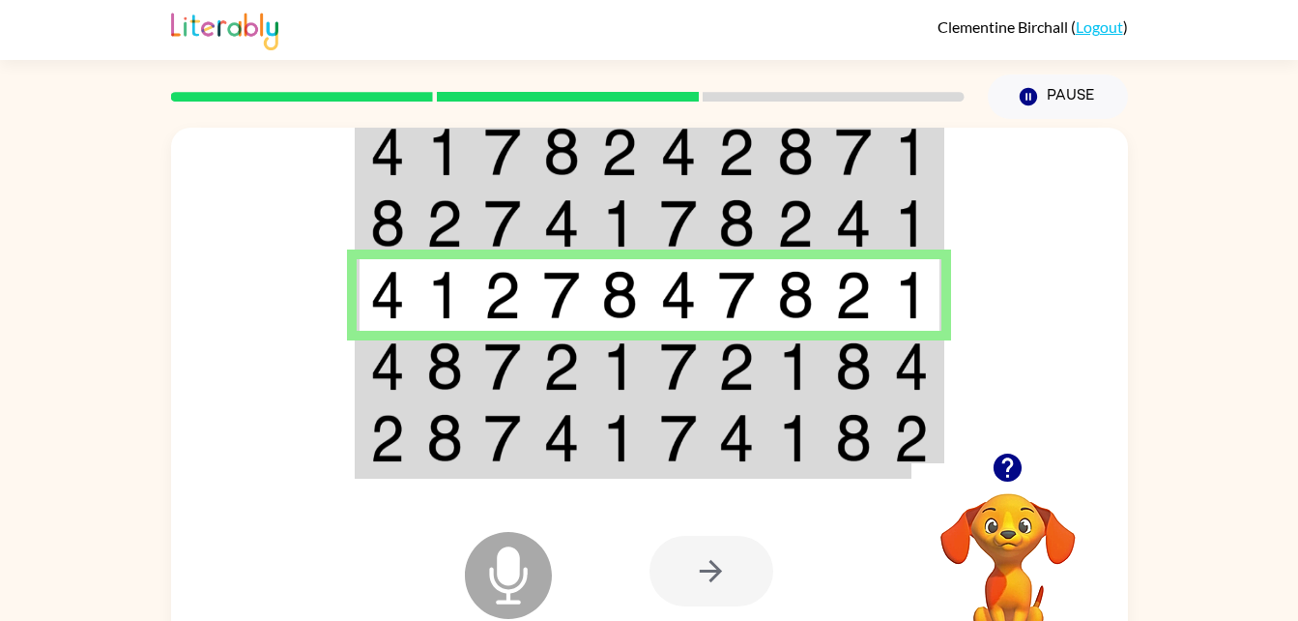
click at [825, 364] on td at bounding box center [854, 367] width 59 height 72
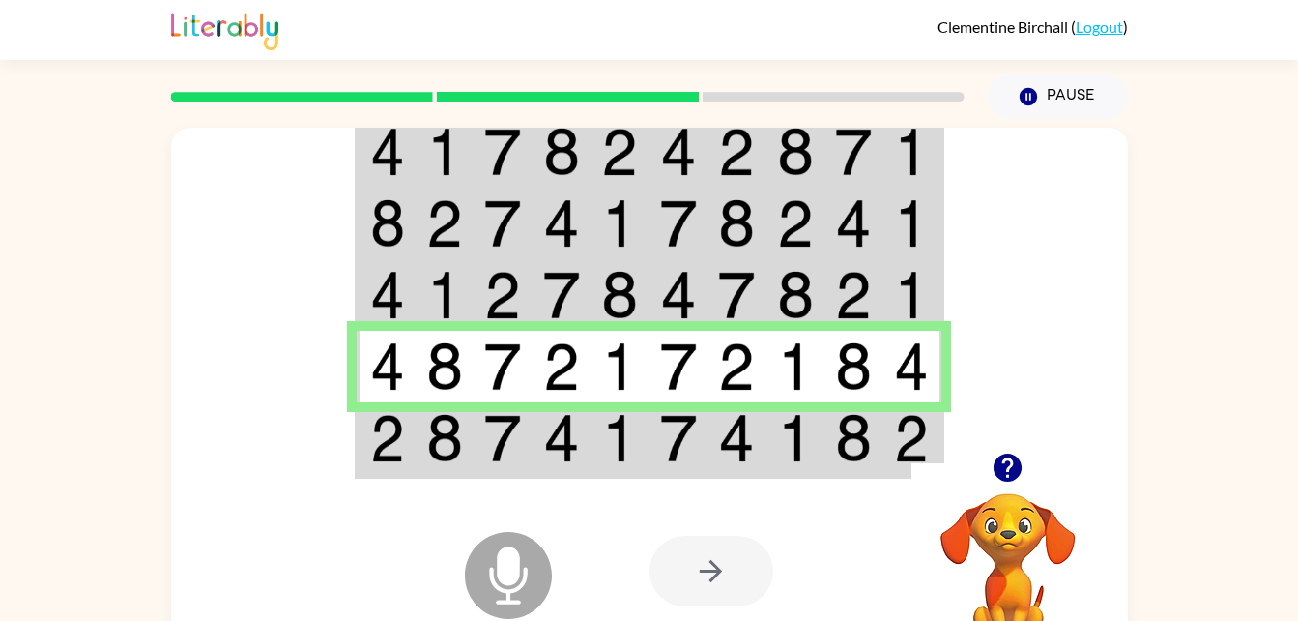
click at [584, 425] on td at bounding box center [562, 439] width 59 height 74
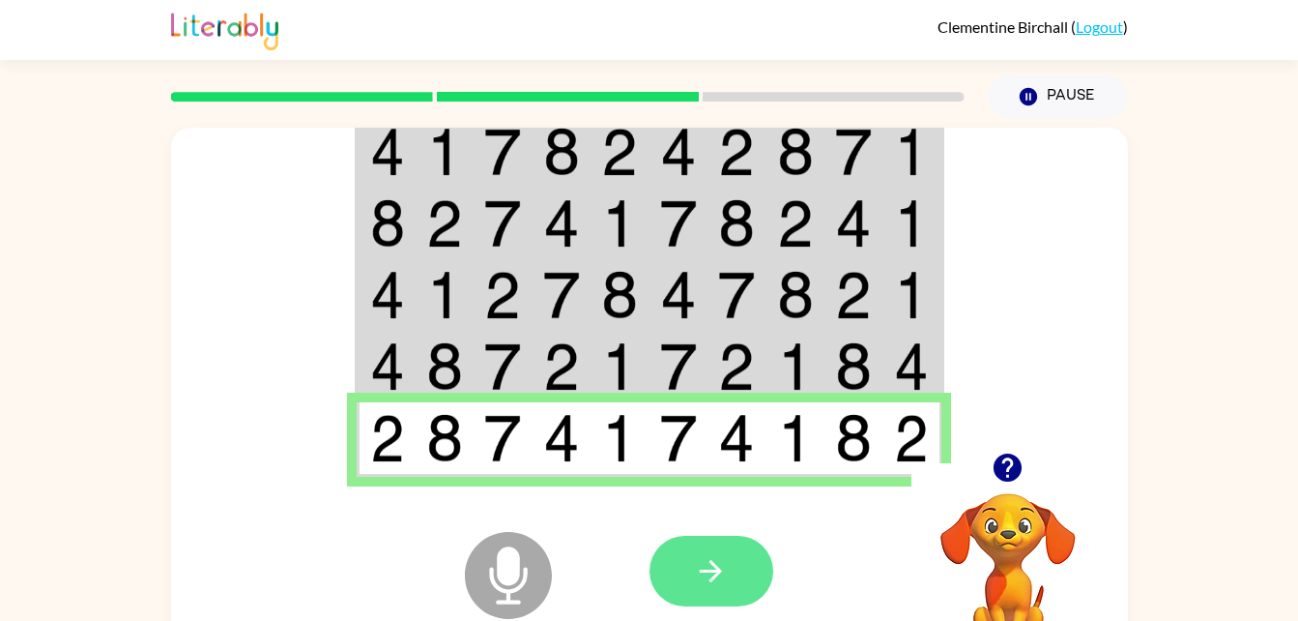
click at [716, 592] on button "button" at bounding box center [712, 571] width 124 height 71
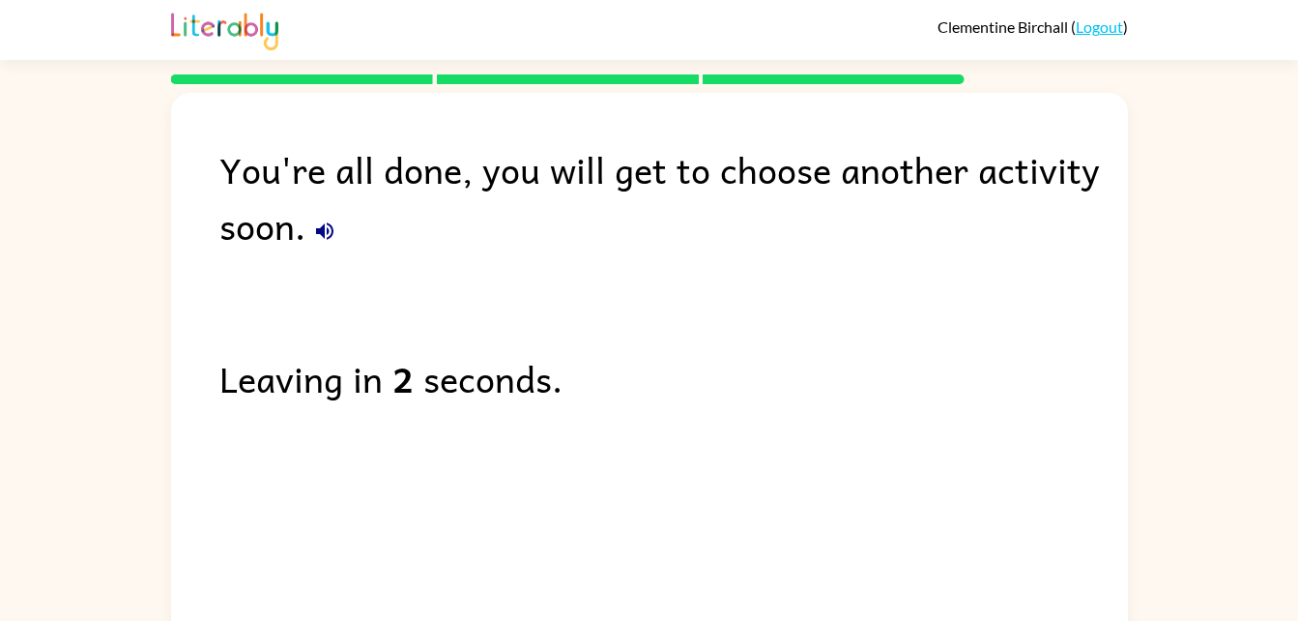
click at [329, 234] on icon "button" at bounding box center [324, 230] width 23 height 23
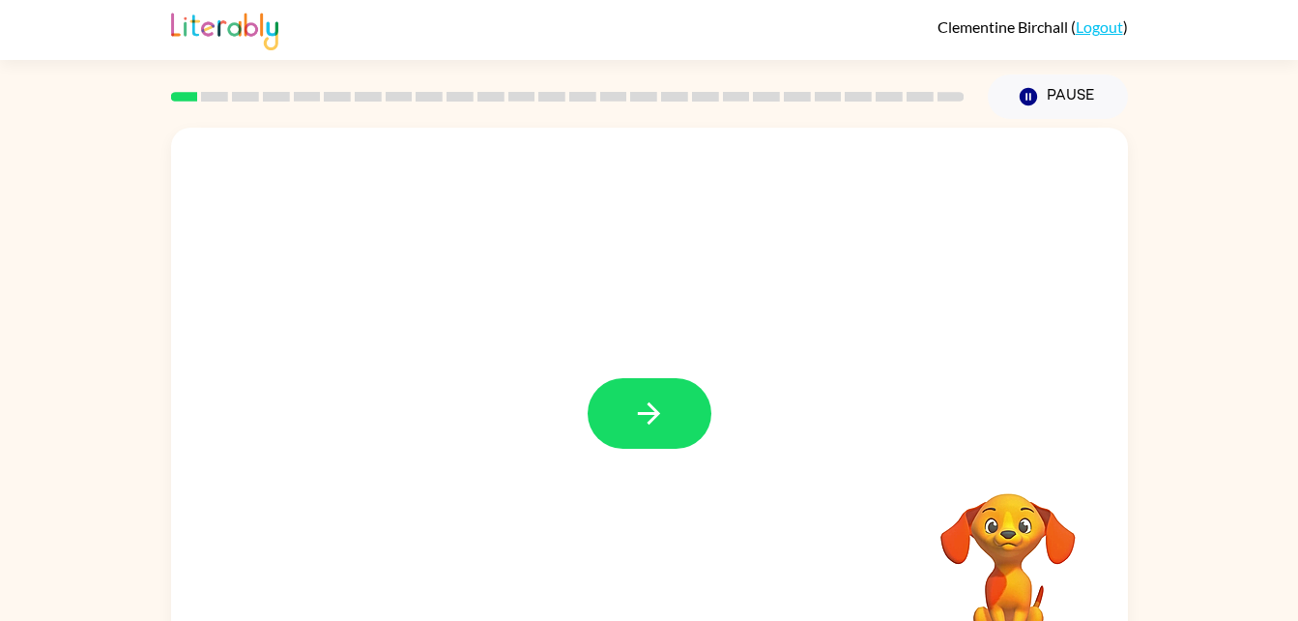
click at [661, 376] on div at bounding box center [649, 404] width 957 height 552
click at [669, 408] on button "button" at bounding box center [650, 413] width 124 height 71
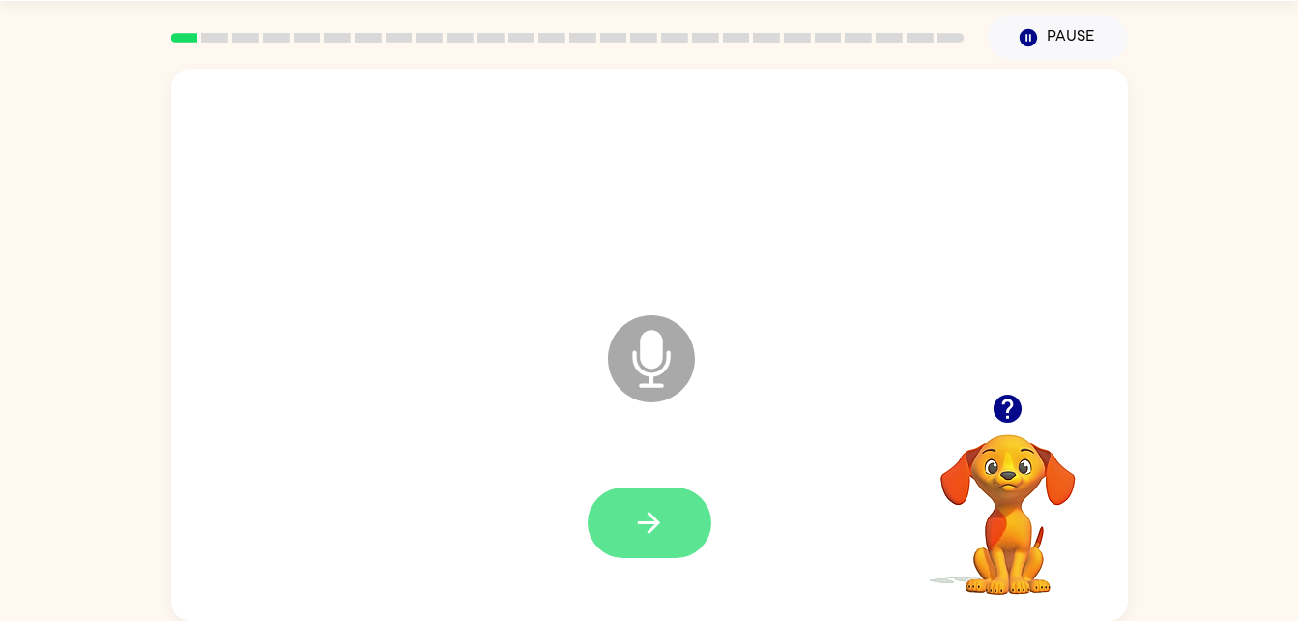
click at [653, 516] on icon "button" at bounding box center [649, 522] width 22 height 22
click at [658, 530] on icon "button" at bounding box center [649, 523] width 34 height 34
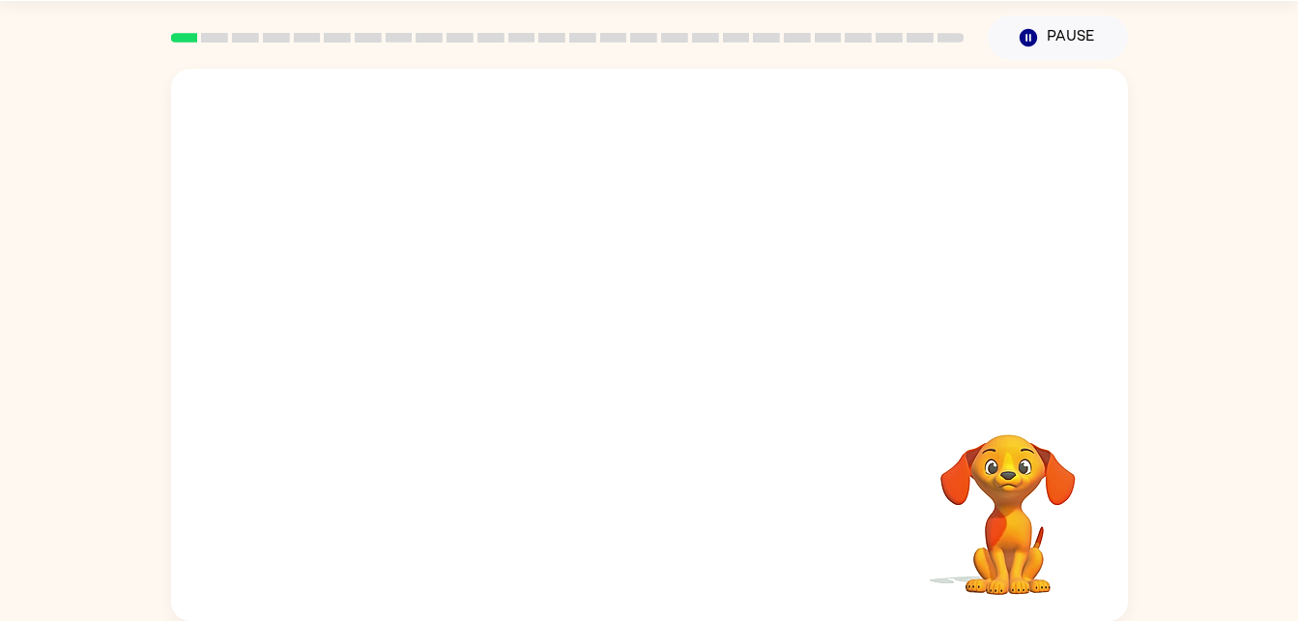
click at [669, 408] on div "Your browser must support playing .mp4 files to use Literably. Please try using…" at bounding box center [649, 345] width 957 height 552
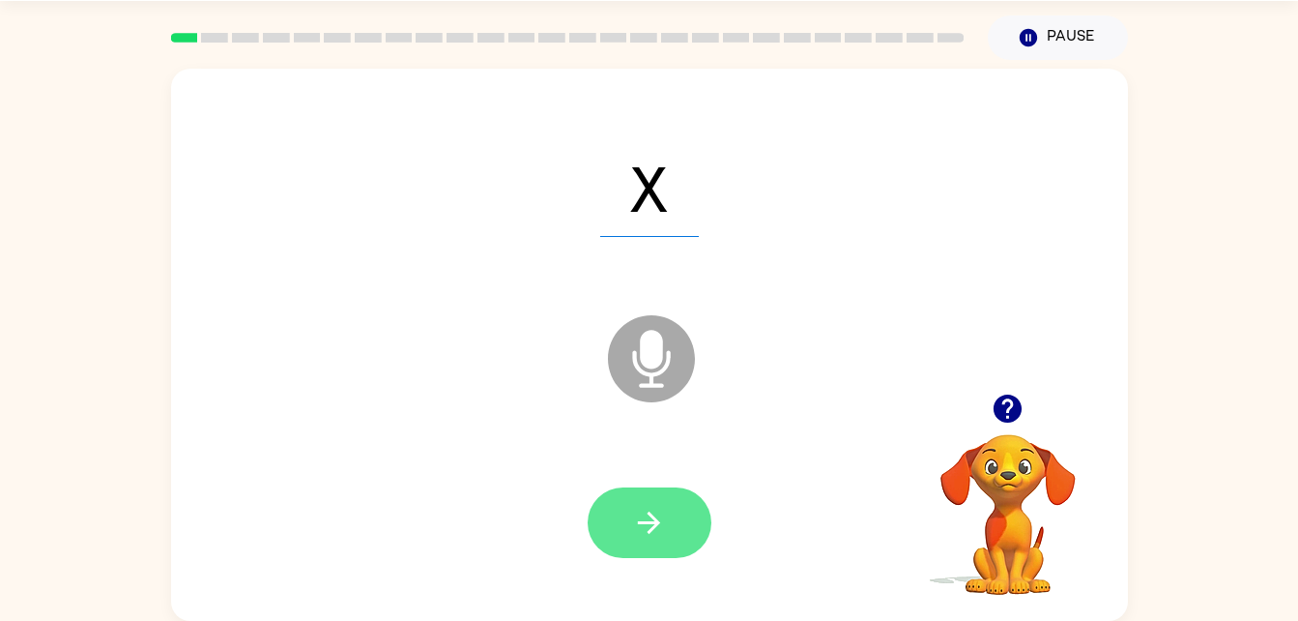
click at [659, 542] on button "button" at bounding box center [650, 522] width 124 height 71
click at [651, 523] on icon "button" at bounding box center [649, 522] width 22 height 22
click at [671, 508] on button "button" at bounding box center [650, 522] width 124 height 71
click at [656, 504] on button "button" at bounding box center [650, 522] width 124 height 71
click at [655, 528] on icon "button" at bounding box center [649, 522] width 22 height 22
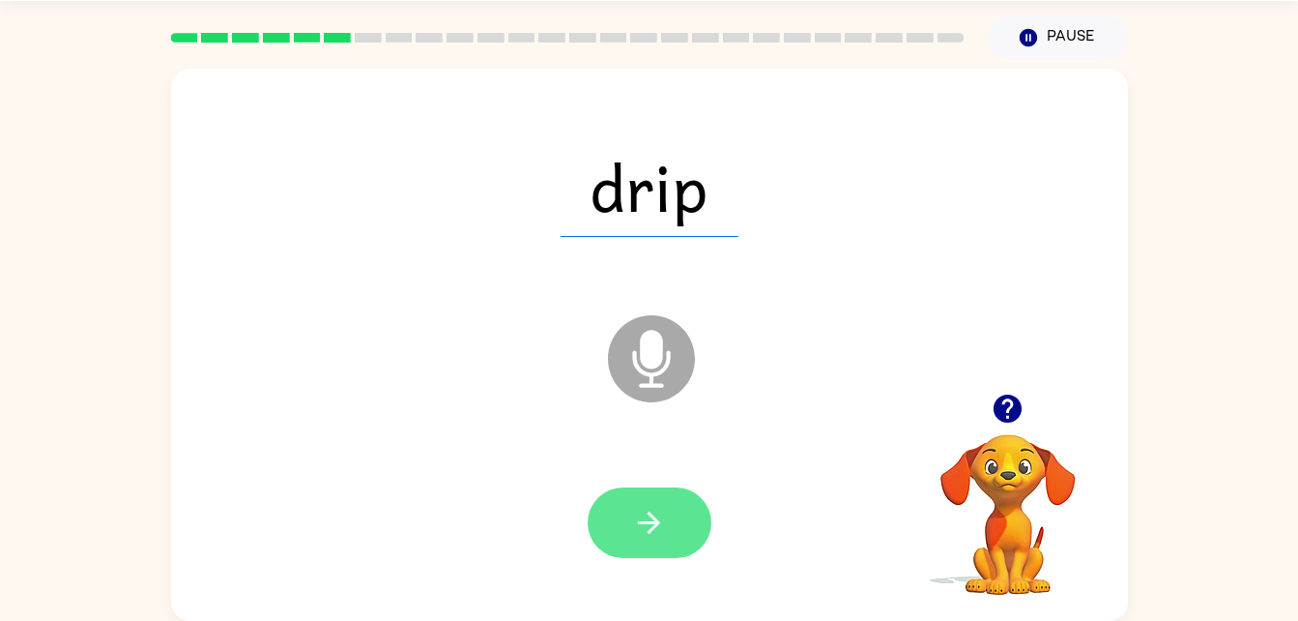
click at [660, 542] on button "button" at bounding box center [650, 522] width 124 height 71
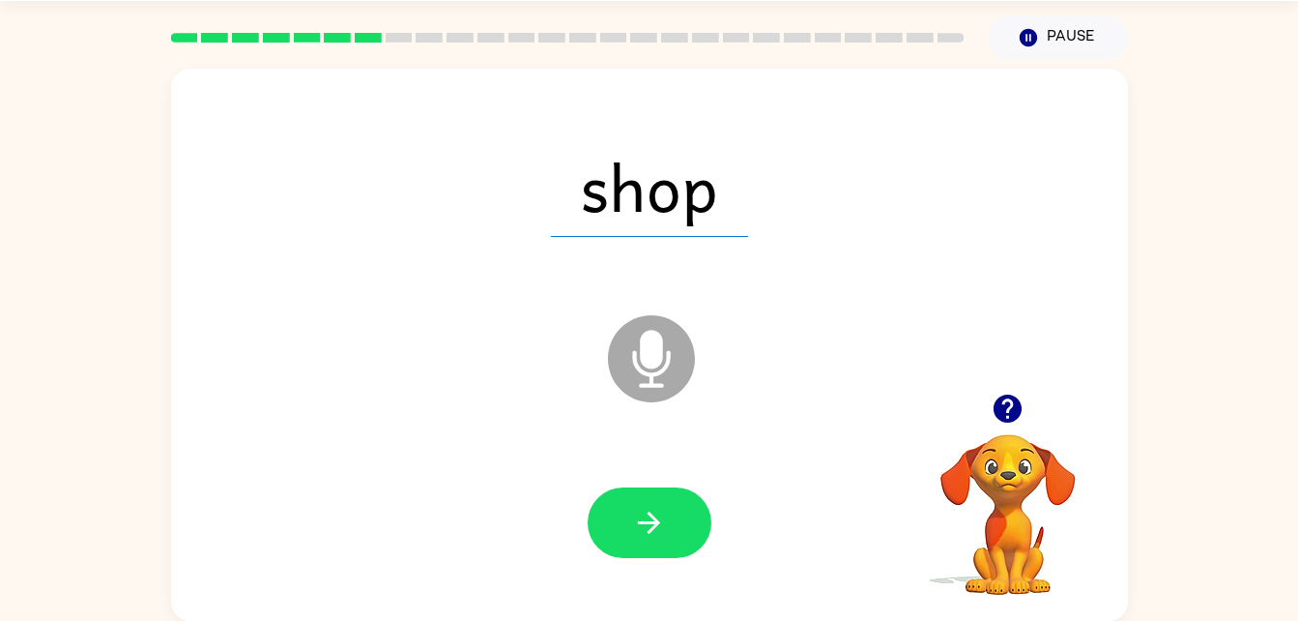
click at [972, 387] on div at bounding box center [1008, 408] width 193 height 49
click at [1019, 439] on video "Your browser must support playing .mp4 files to use Literably. Please try using…" at bounding box center [1008, 500] width 193 height 193
click at [683, 242] on div "shop" at bounding box center [649, 186] width 918 height 159
click at [974, 394] on div at bounding box center [1008, 408] width 193 height 49
click at [1003, 429] on button "button" at bounding box center [1007, 408] width 49 height 49
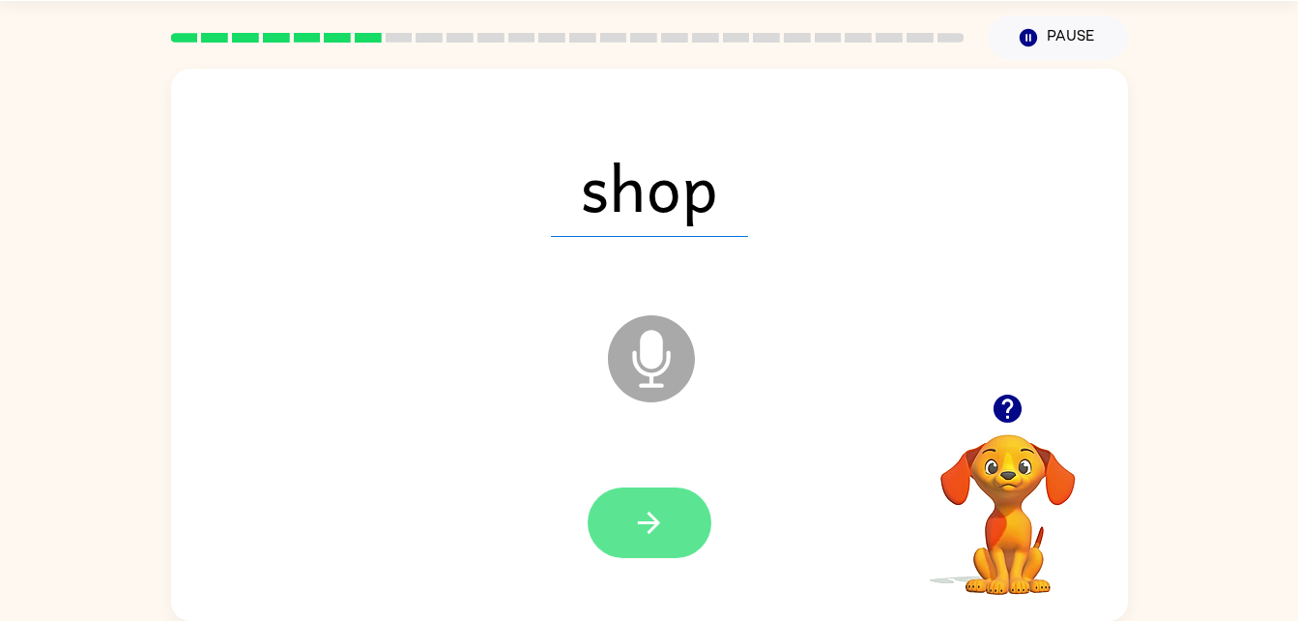
click at [630, 542] on button "button" at bounding box center [650, 522] width 124 height 71
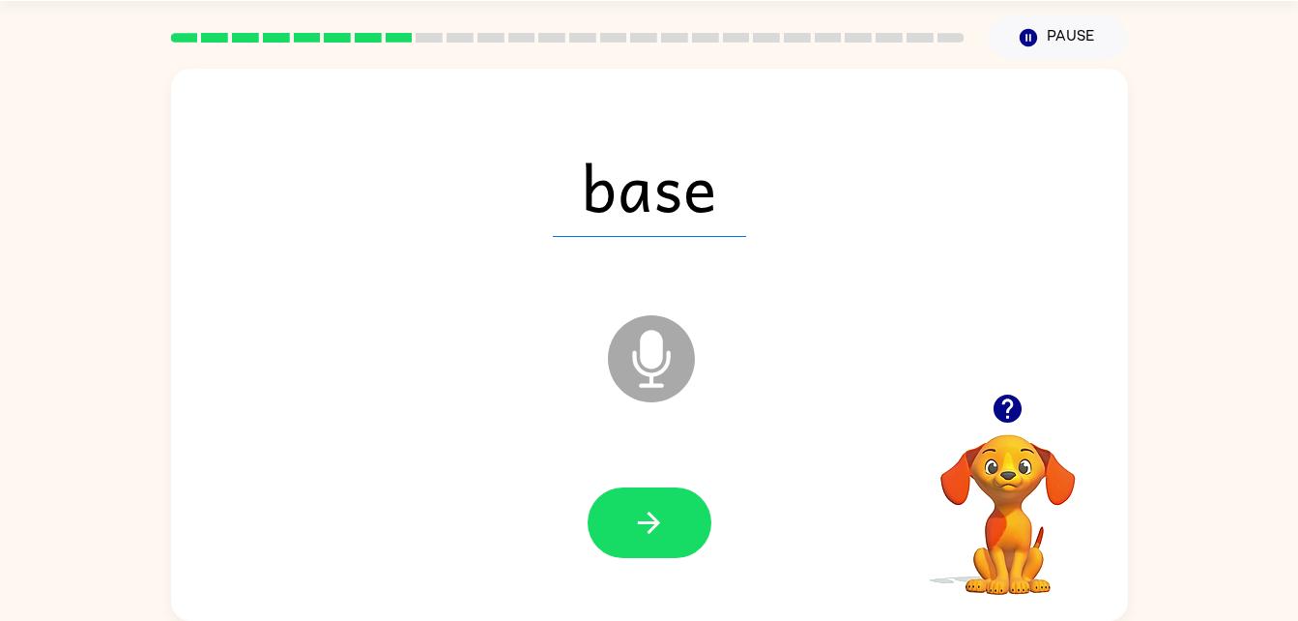
click at [1014, 406] on icon "button" at bounding box center [1008, 408] width 28 height 28
click at [704, 523] on button "button" at bounding box center [650, 522] width 124 height 71
click at [669, 408] on icon "Microphone The Microphone is here when it is your turn to talk" at bounding box center [748, 382] width 290 height 145
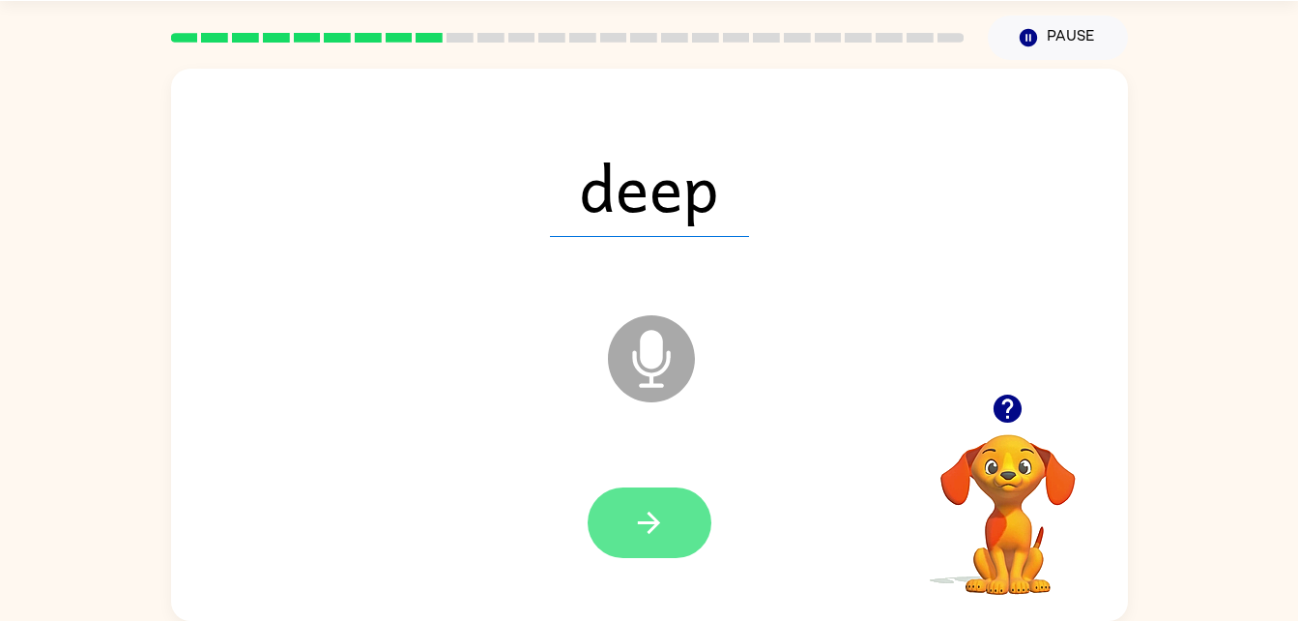
click at [653, 496] on button "button" at bounding box center [650, 522] width 124 height 71
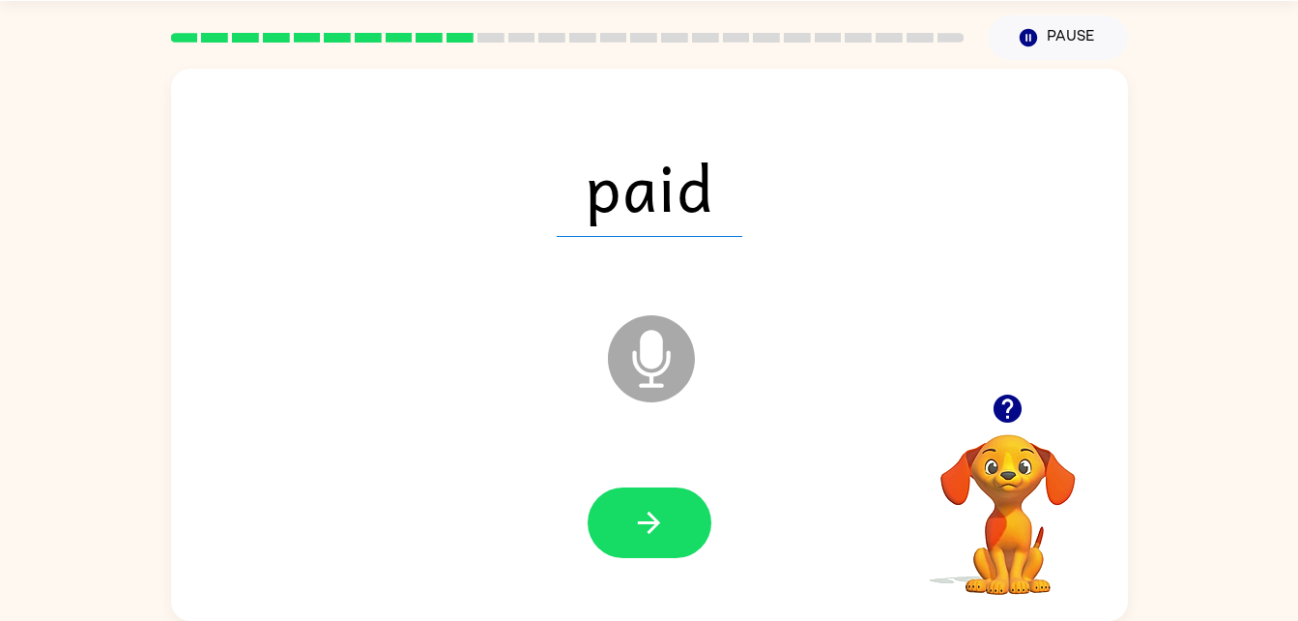
click at [1024, 412] on icon "button" at bounding box center [1008, 409] width 34 height 34
click at [675, 491] on button "button" at bounding box center [650, 522] width 124 height 71
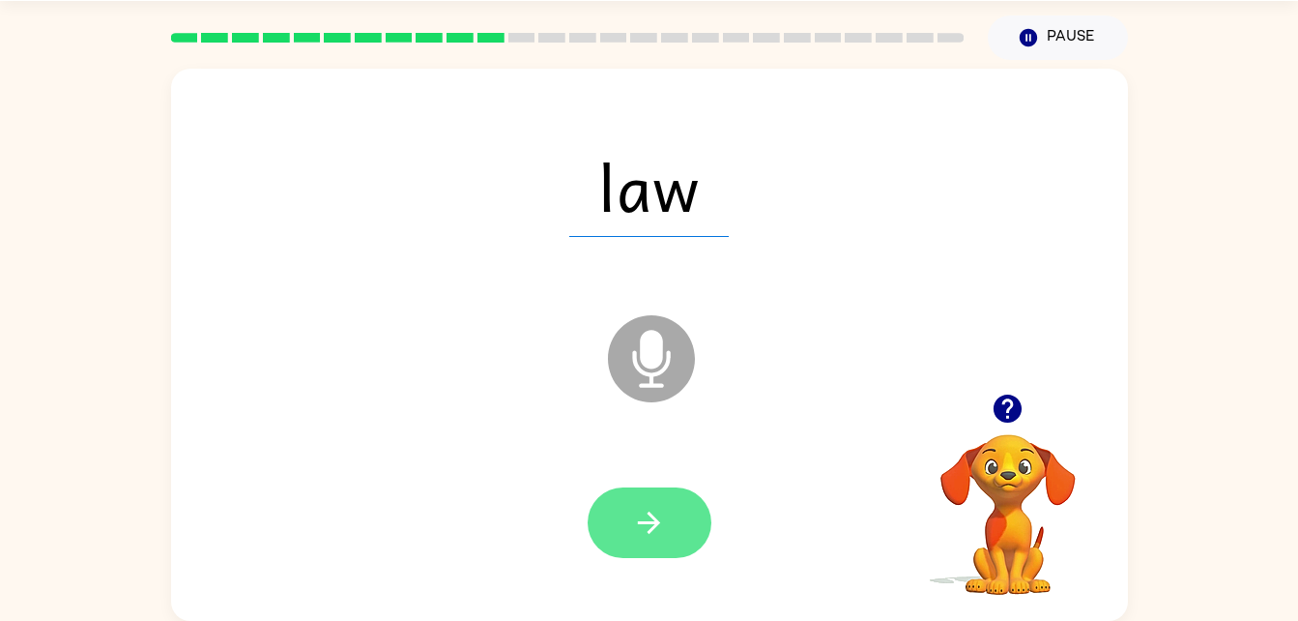
click at [633, 538] on icon "button" at bounding box center [649, 523] width 34 height 34
click at [659, 540] on button "button" at bounding box center [650, 522] width 124 height 71
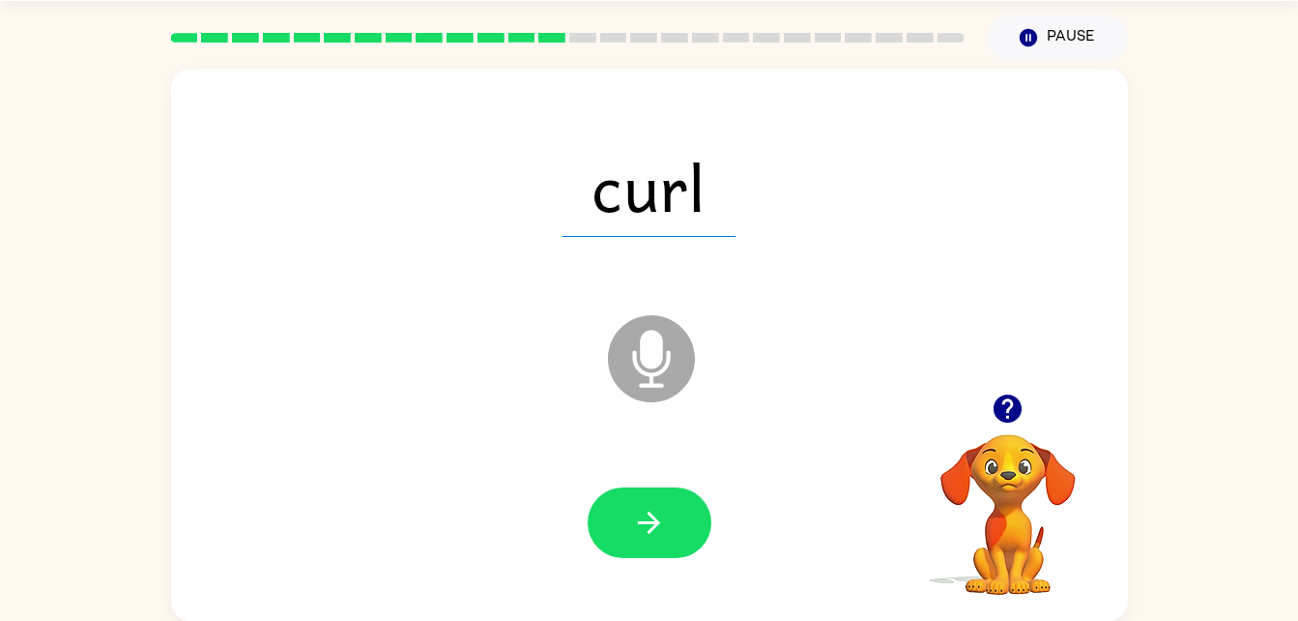
click at [627, 569] on div at bounding box center [649, 523] width 918 height 159
click at [689, 489] on button "button" at bounding box center [650, 522] width 124 height 71
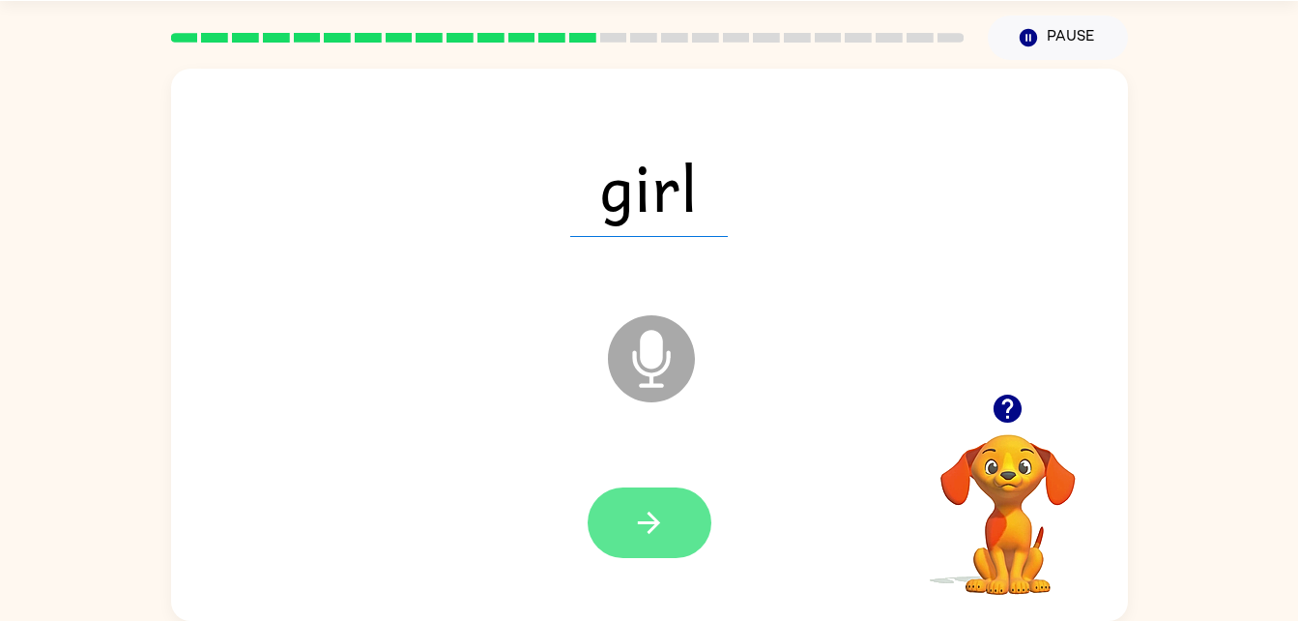
click at [670, 533] on button "button" at bounding box center [650, 522] width 124 height 71
click at [666, 526] on button "button" at bounding box center [650, 522] width 124 height 71
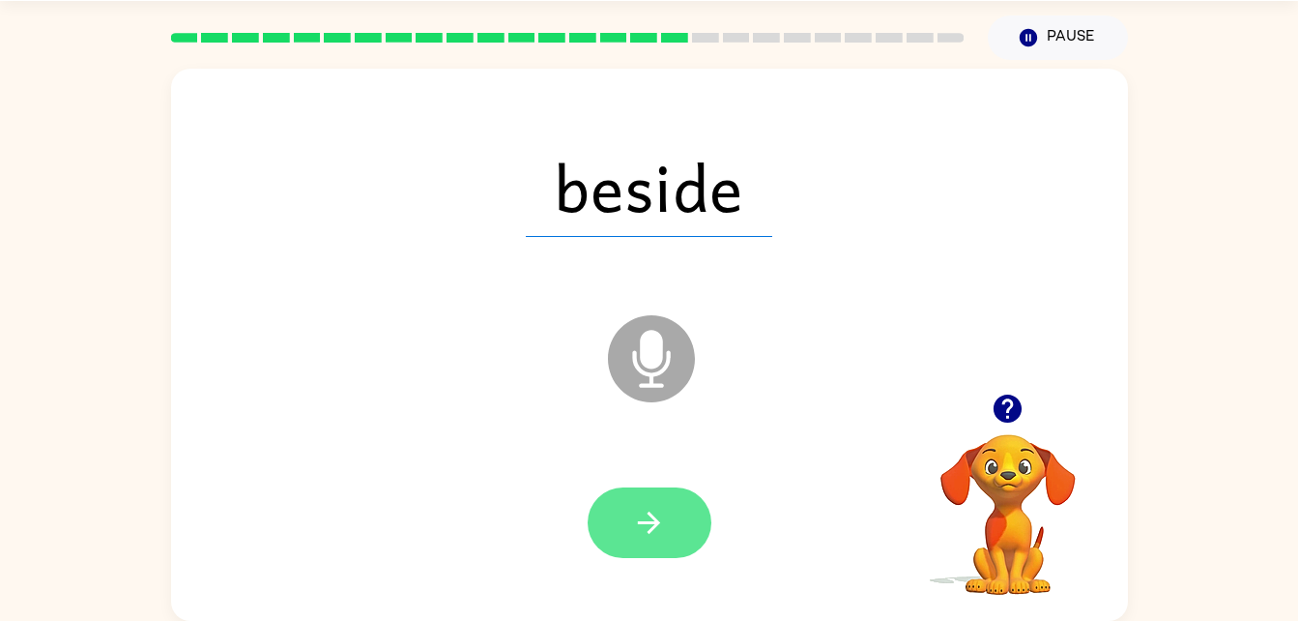
click at [679, 505] on button "button" at bounding box center [650, 522] width 124 height 71
click at [688, 529] on button "button" at bounding box center [650, 522] width 124 height 71
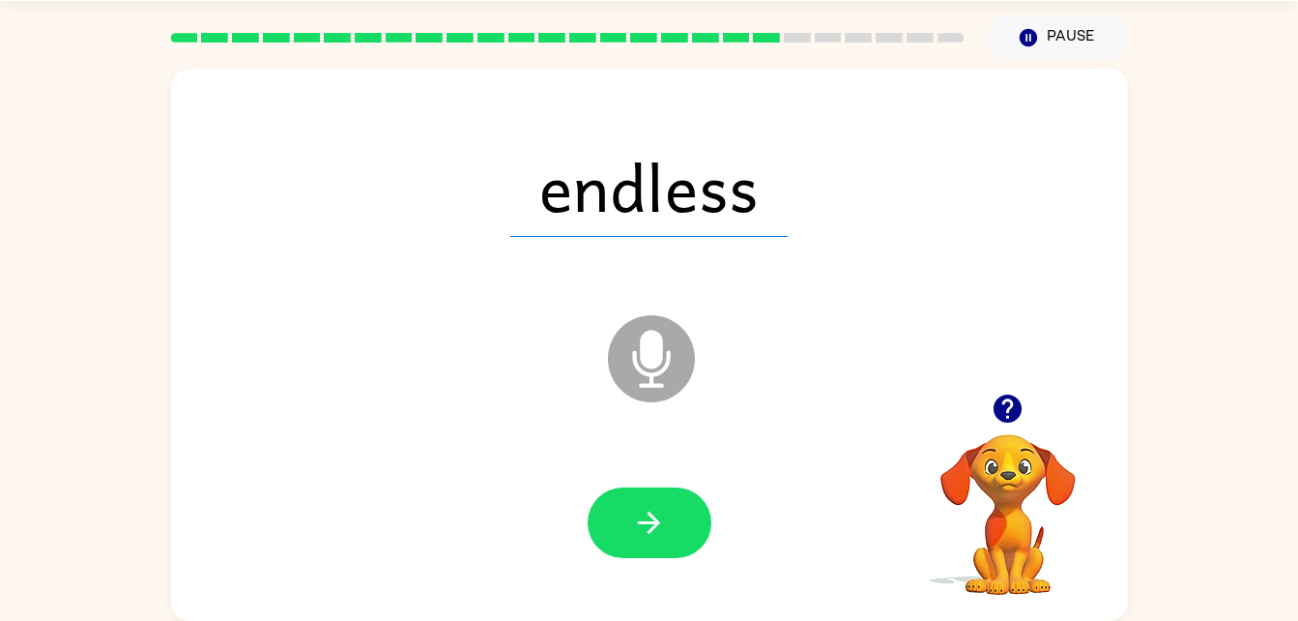
click at [718, 494] on div at bounding box center [649, 523] width 918 height 159
click at [659, 534] on icon "button" at bounding box center [649, 523] width 34 height 34
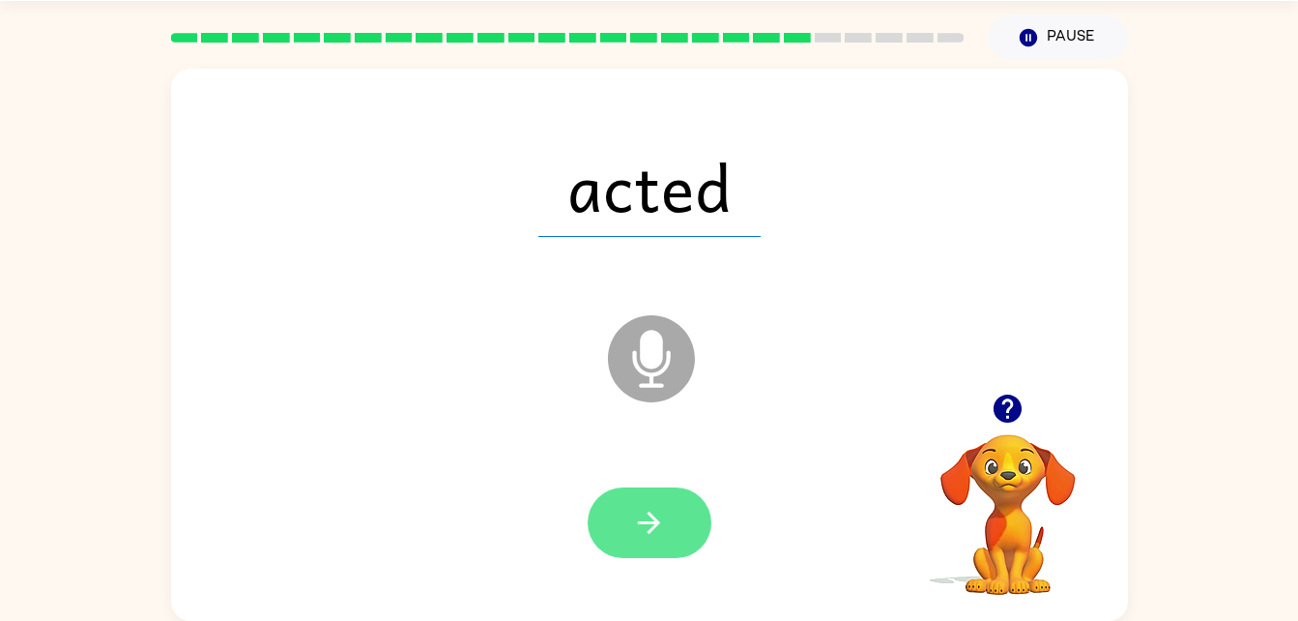
click at [623, 506] on button "button" at bounding box center [650, 522] width 124 height 71
click at [668, 553] on button "button" at bounding box center [650, 522] width 124 height 71
click at [652, 500] on button "button" at bounding box center [650, 522] width 124 height 71
click at [641, 499] on button "button" at bounding box center [650, 522] width 124 height 71
click at [649, 554] on button "button" at bounding box center [650, 522] width 124 height 71
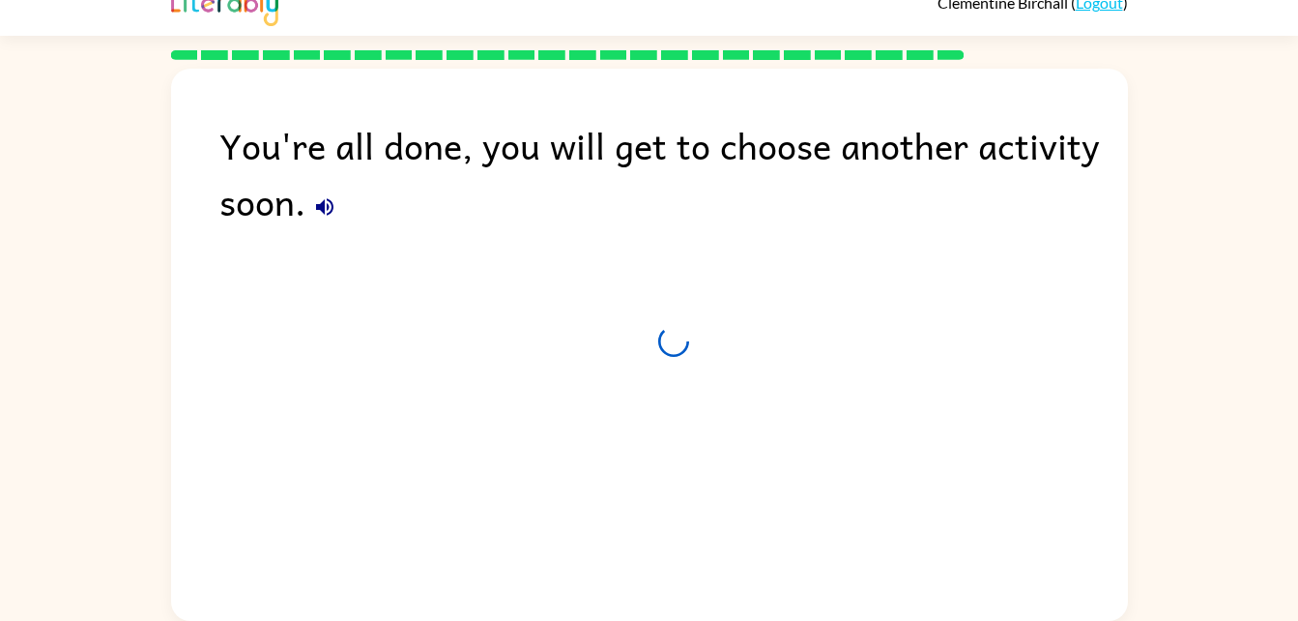
scroll to position [24, 0]
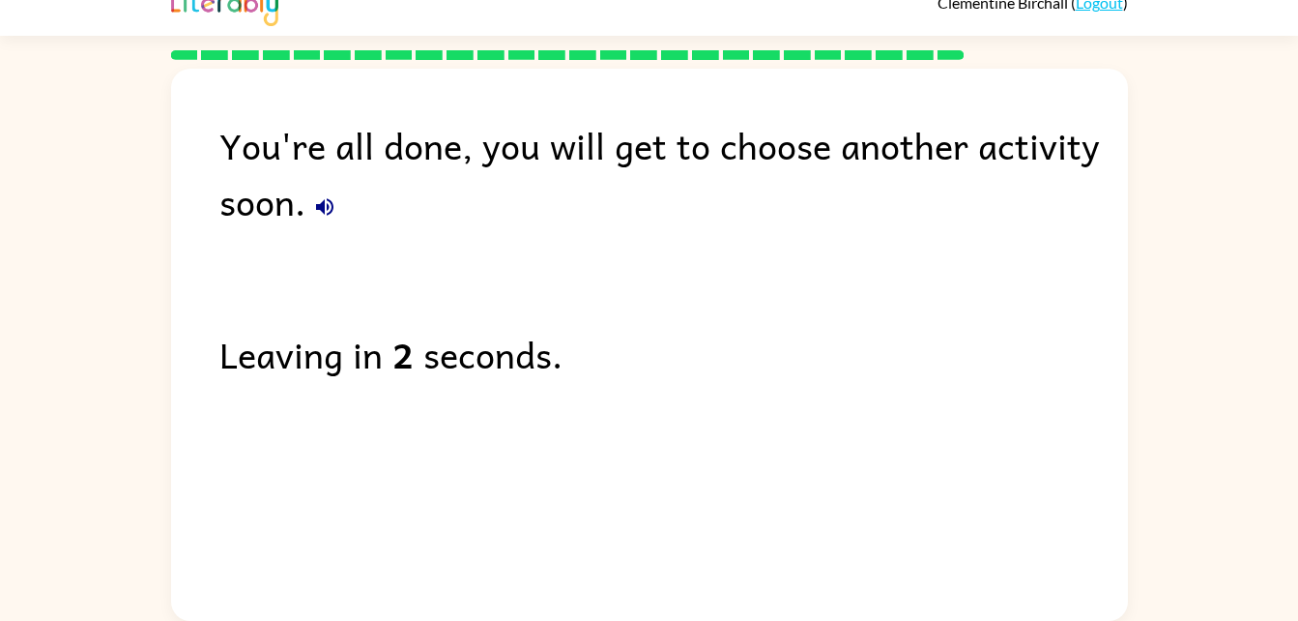
click at [1139, 174] on div "You're all done, you will get to choose another activity soon. Leaving in 2 sec…" at bounding box center [649, 340] width 1298 height 561
click at [328, 220] on button "button" at bounding box center [325, 207] width 39 height 39
